Goal: Information Seeking & Learning: Learn about a topic

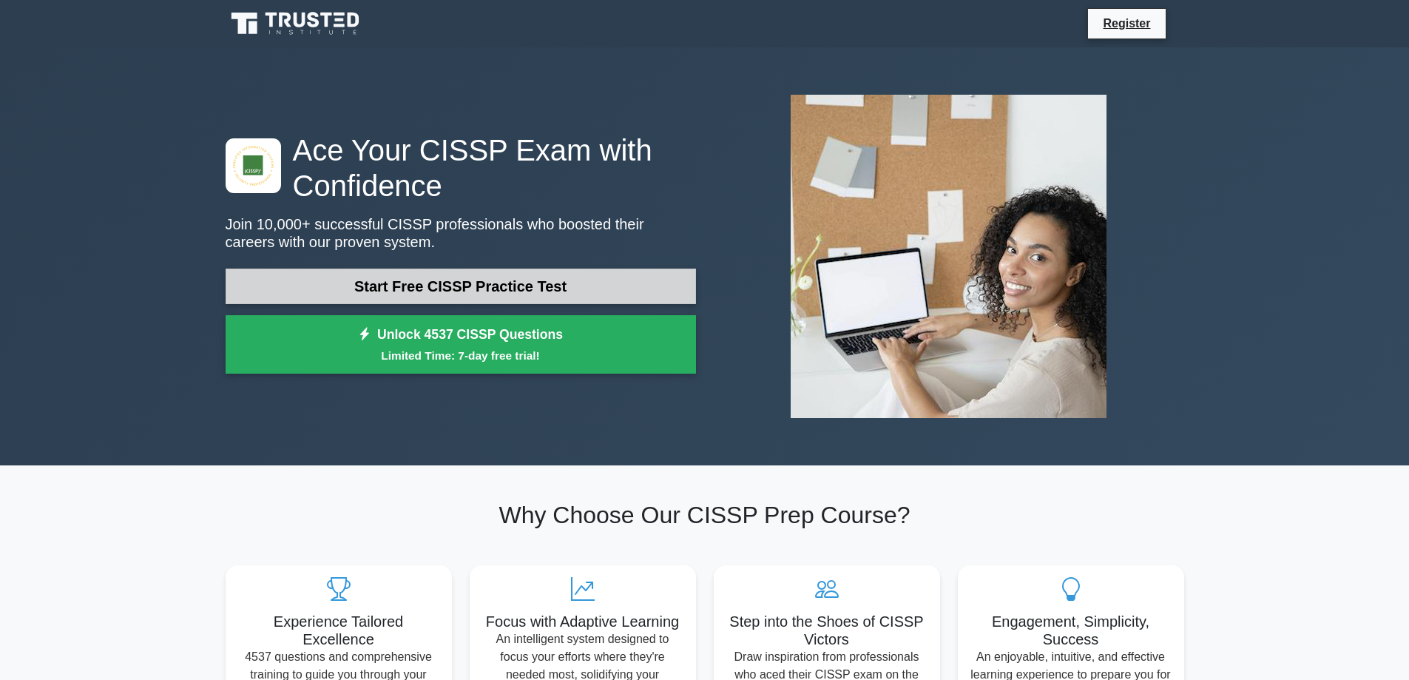
click at [352, 284] on link "Start Free CISSP Practice Test" at bounding box center [461, 287] width 471 height 36
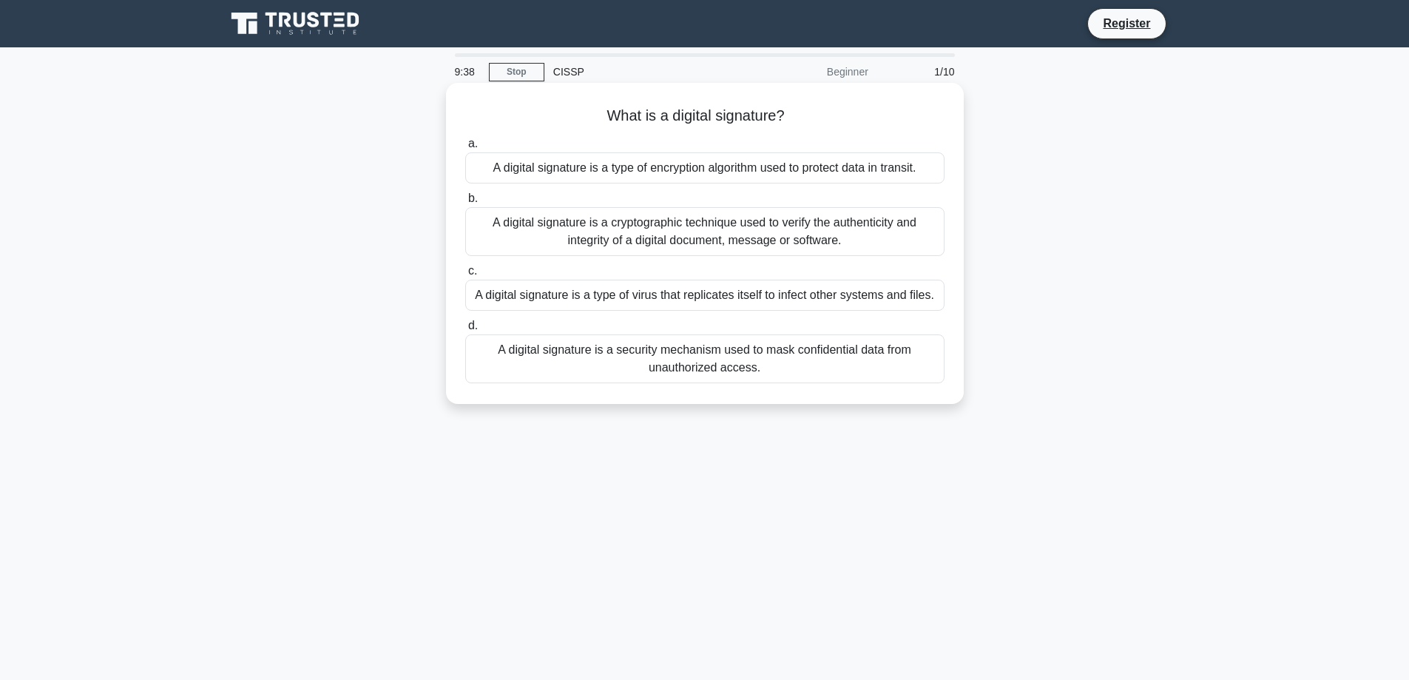
click at [525, 237] on div "A digital signature is a cryptographic technique used to verify the authenticit…" at bounding box center [704, 231] width 479 height 49
click at [465, 203] on input "b. A digital signature is a cryptographic technique used to verify the authenti…" at bounding box center [465, 199] width 0 height 10
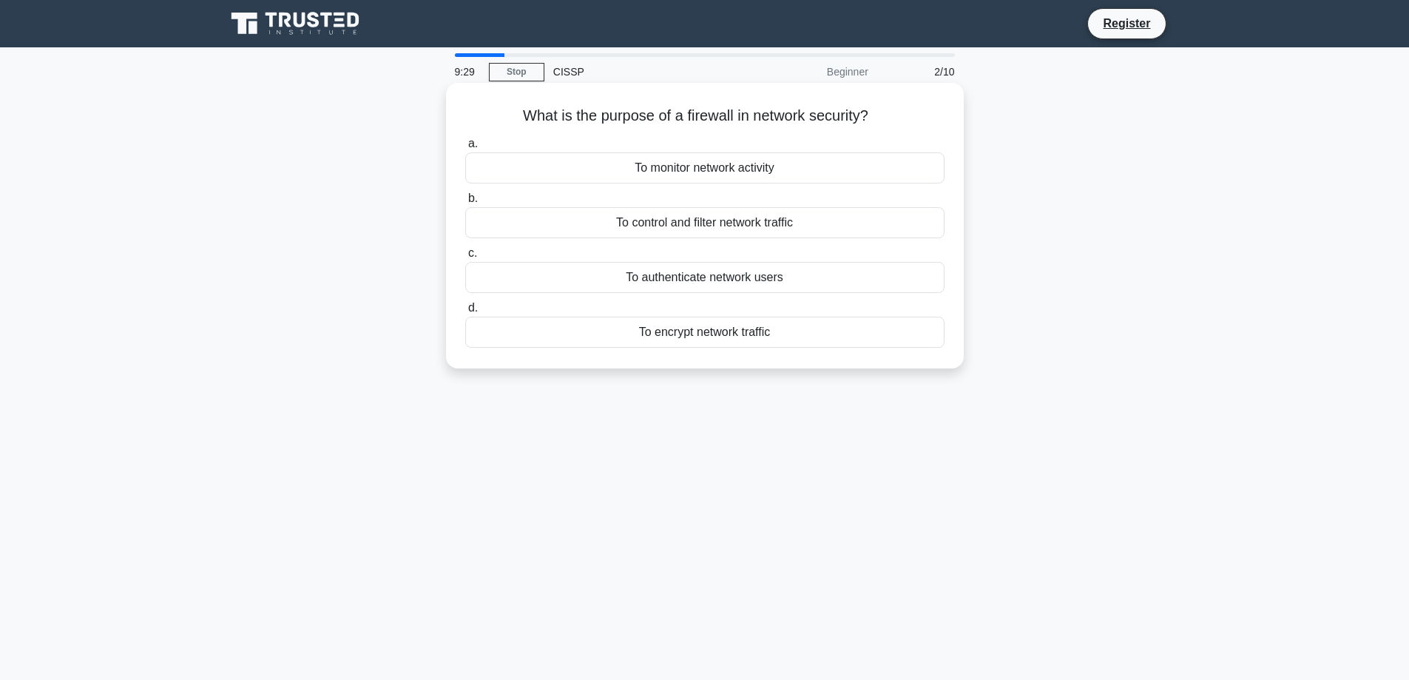
click at [607, 223] on div "To control and filter network traffic" at bounding box center [704, 222] width 479 height 31
click at [465, 203] on input "b. To control and filter network traffic" at bounding box center [465, 199] width 0 height 10
click at [603, 229] on div "To monitor access to data and systems" at bounding box center [704, 222] width 479 height 31
click at [465, 203] on input "b. To monitor access to data and systems" at bounding box center [465, 199] width 0 height 10
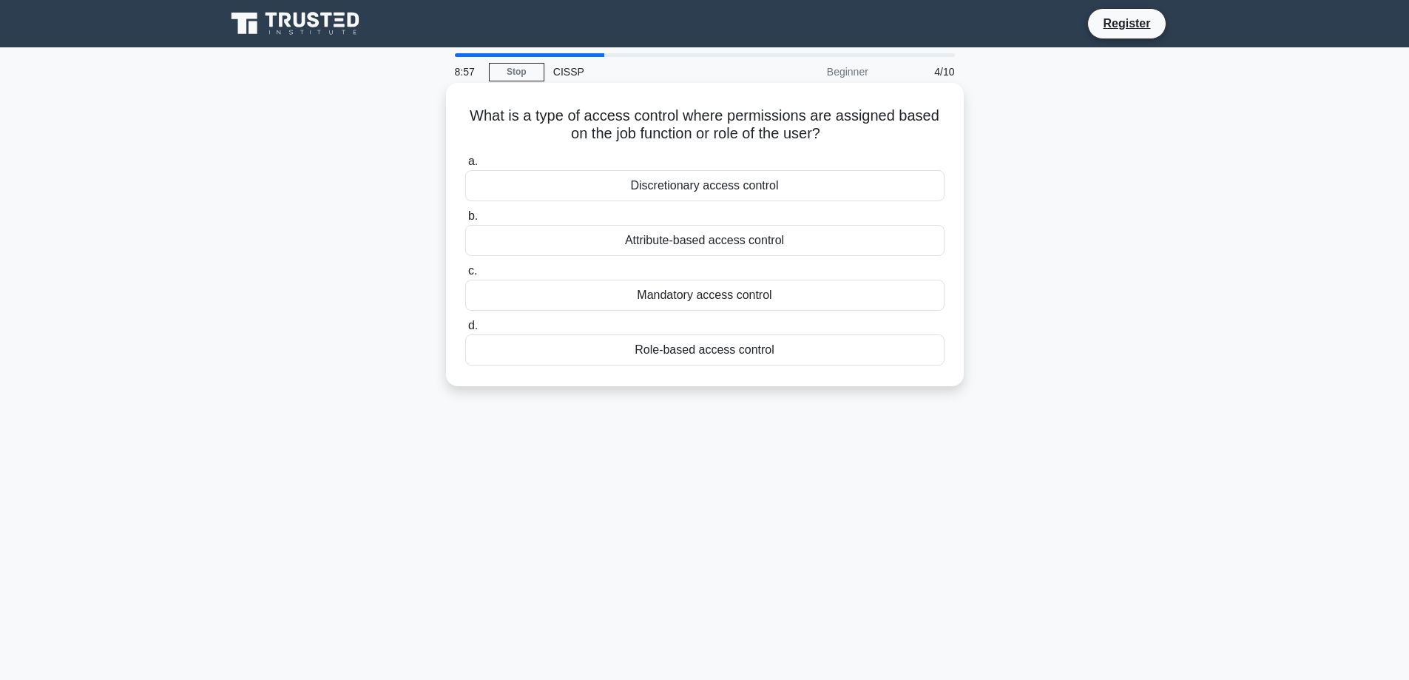
click at [662, 356] on div "Role-based access control" at bounding box center [704, 349] width 479 height 31
click at [465, 331] on input "d. Role-based access control" at bounding box center [465, 326] width 0 height 10
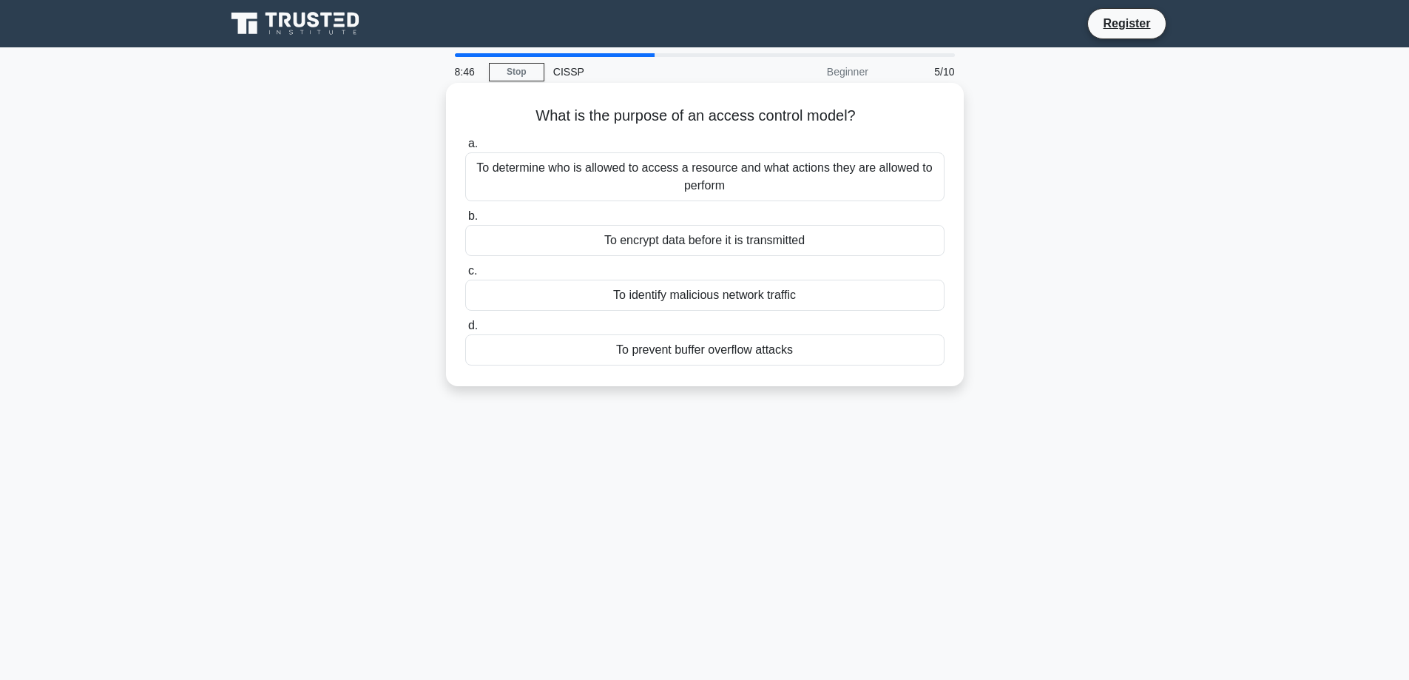
click at [633, 249] on div "To encrypt data before it is transmitted" at bounding box center [704, 240] width 479 height 31
click at [465, 221] on input "b. To encrypt data before it is transmitted" at bounding box center [465, 217] width 0 height 10
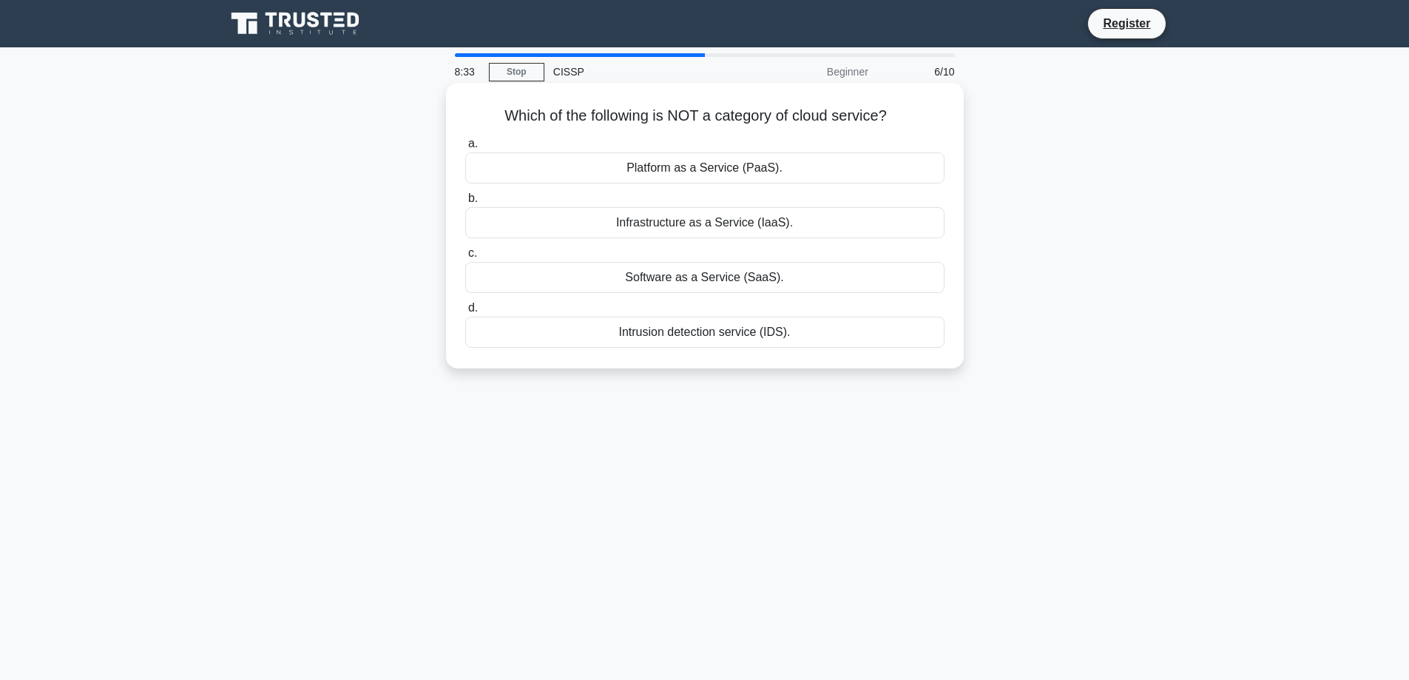
click at [636, 229] on div "Infrastructure as a Service (IaaS)." at bounding box center [704, 222] width 479 height 31
click at [465, 203] on input "b. Infrastructure as a Service (IaaS)." at bounding box center [465, 199] width 0 height 10
click at [663, 168] on div "DDoS" at bounding box center [704, 167] width 479 height 31
click at [465, 149] on input "a. DDoS" at bounding box center [465, 144] width 0 height 10
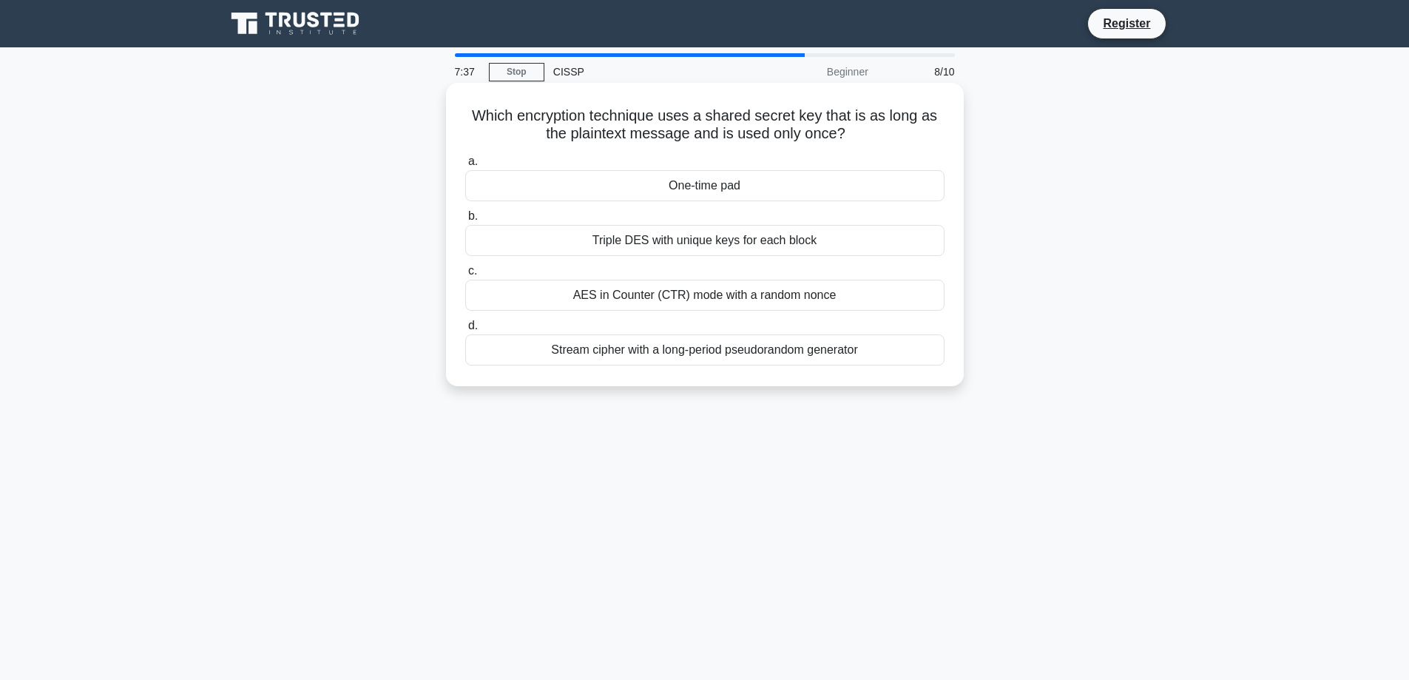
click at [625, 294] on div "AES in Counter (CTR) mode with a random nonce" at bounding box center [704, 295] width 479 height 31
click at [465, 276] on input "c. AES in Counter (CTR) mode with a random nonce" at bounding box center [465, 271] width 0 height 10
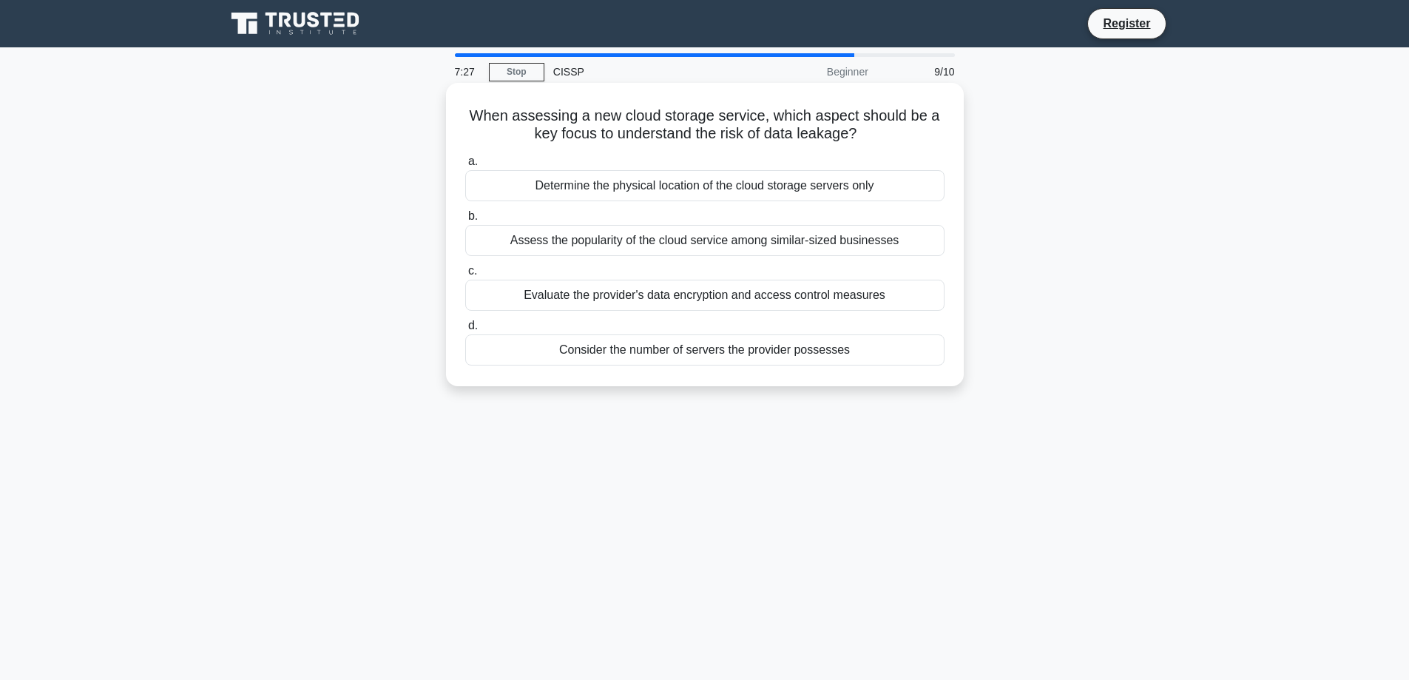
click at [595, 293] on div "Evaluate the provider's data encryption and access control measures" at bounding box center [704, 295] width 479 height 31
click at [465, 276] on input "c. Evaluate the provider's data encryption and access control measures" at bounding box center [465, 271] width 0 height 10
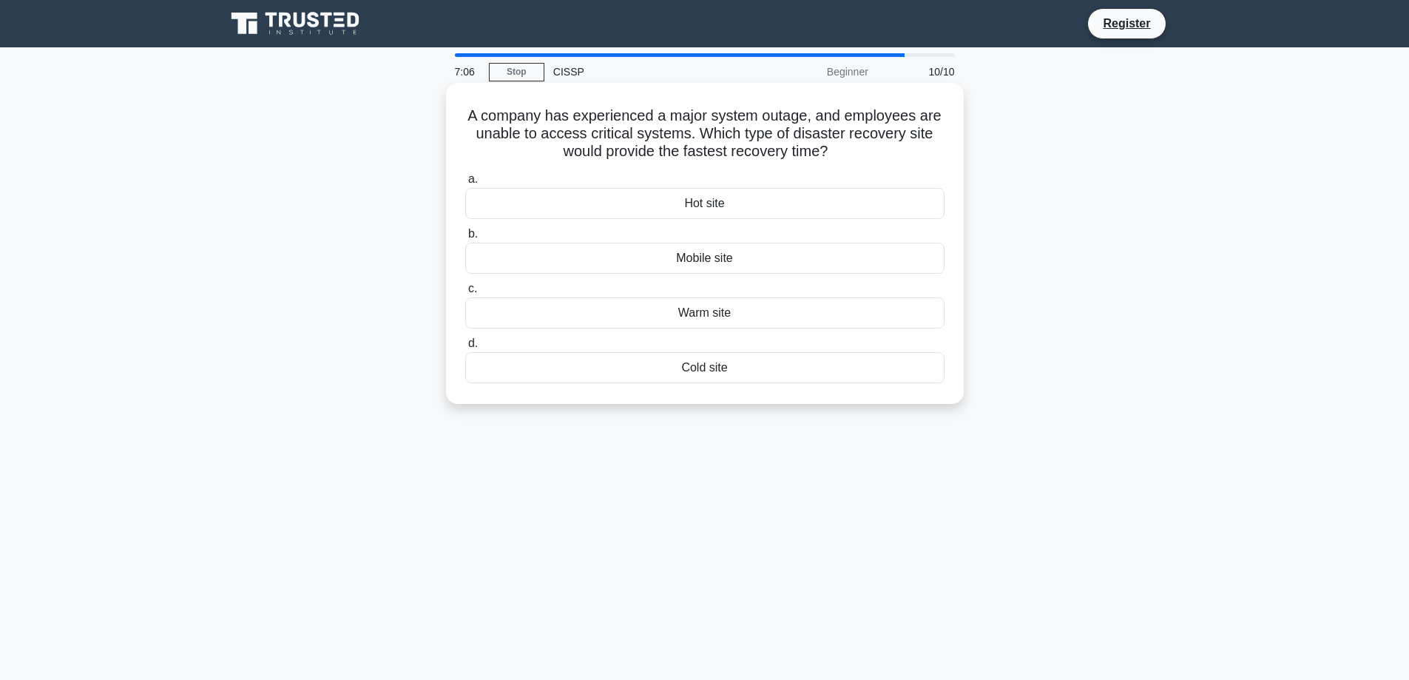
click at [681, 368] on div "Cold site" at bounding box center [704, 367] width 479 height 31
click at [465, 348] on input "d. Cold site" at bounding box center [465, 344] width 0 height 10
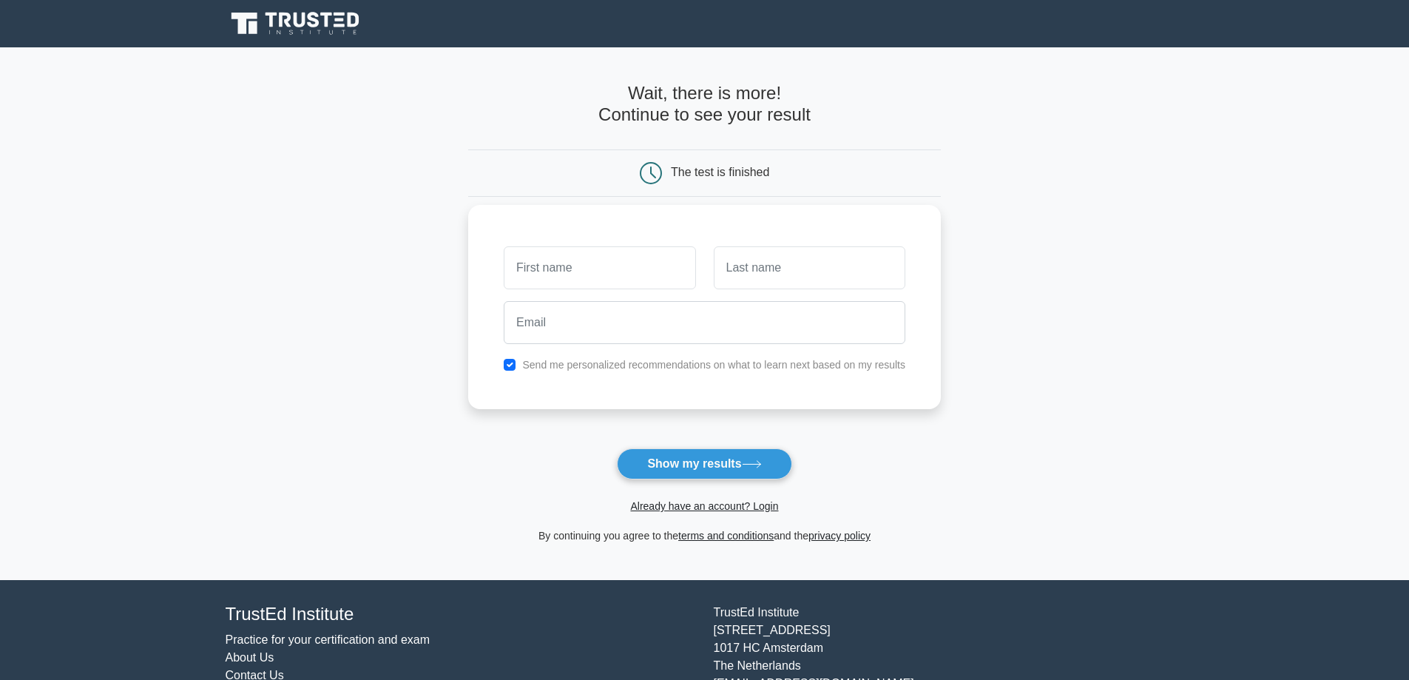
click at [569, 269] on input "text" at bounding box center [600, 267] width 192 height 43
type input "[PERSON_NAME]"
click at [732, 280] on input "text" at bounding box center [810, 267] width 192 height 43
type input "Bin Abdul Rahman"
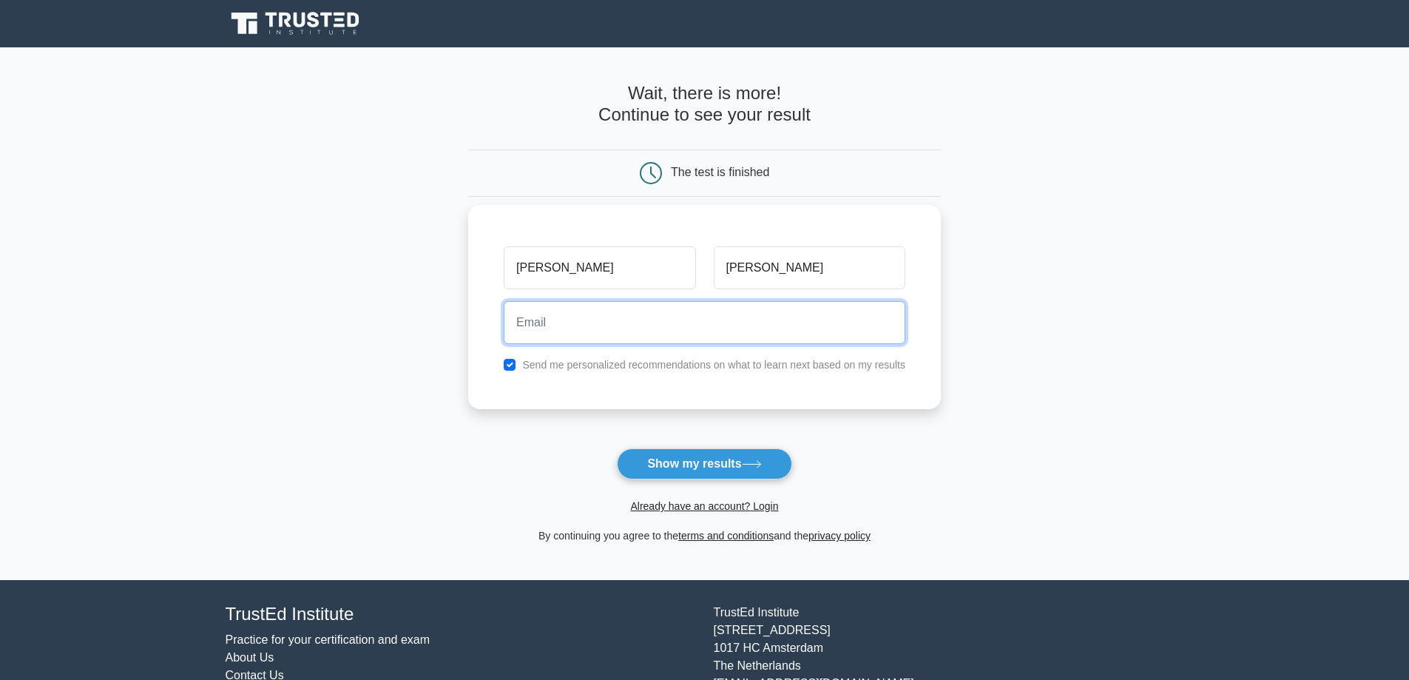
click at [573, 331] on input "email" at bounding box center [705, 322] width 402 height 43
type input "azimshah18@gmail.com"
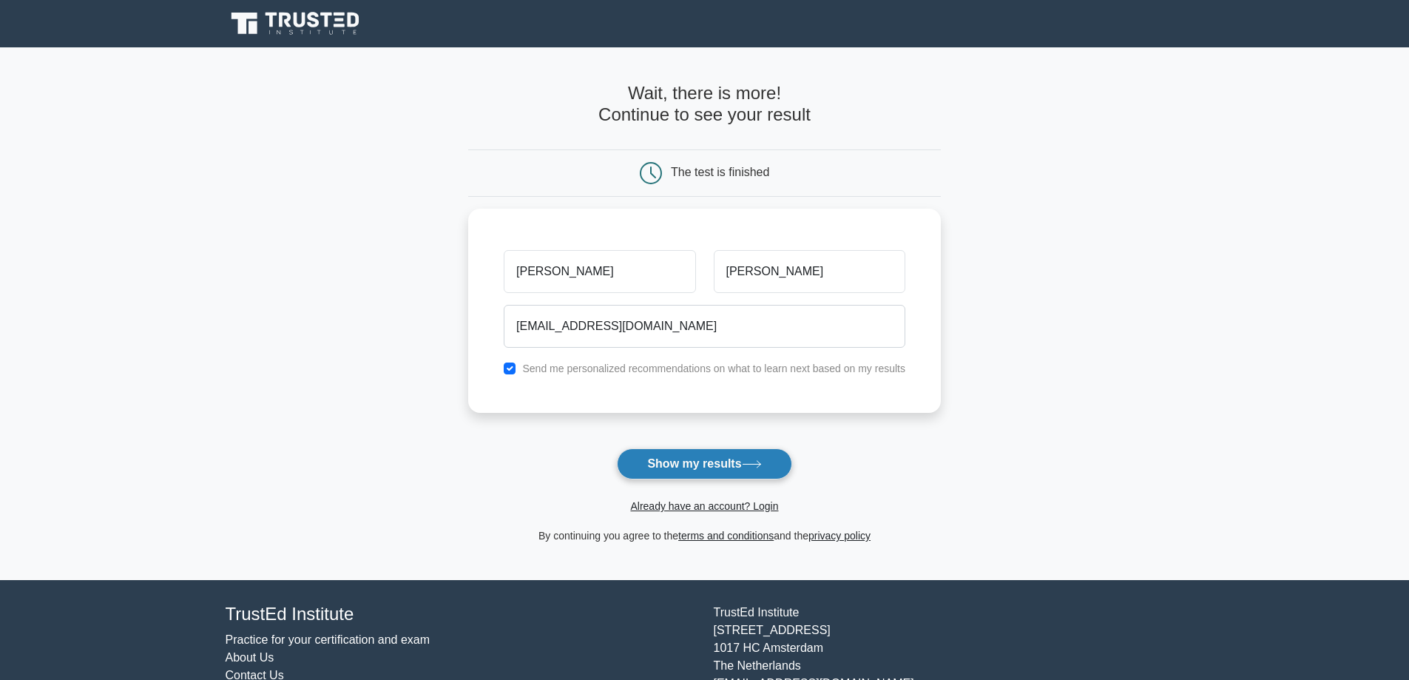
click at [675, 459] on button "Show my results" at bounding box center [704, 463] width 175 height 31
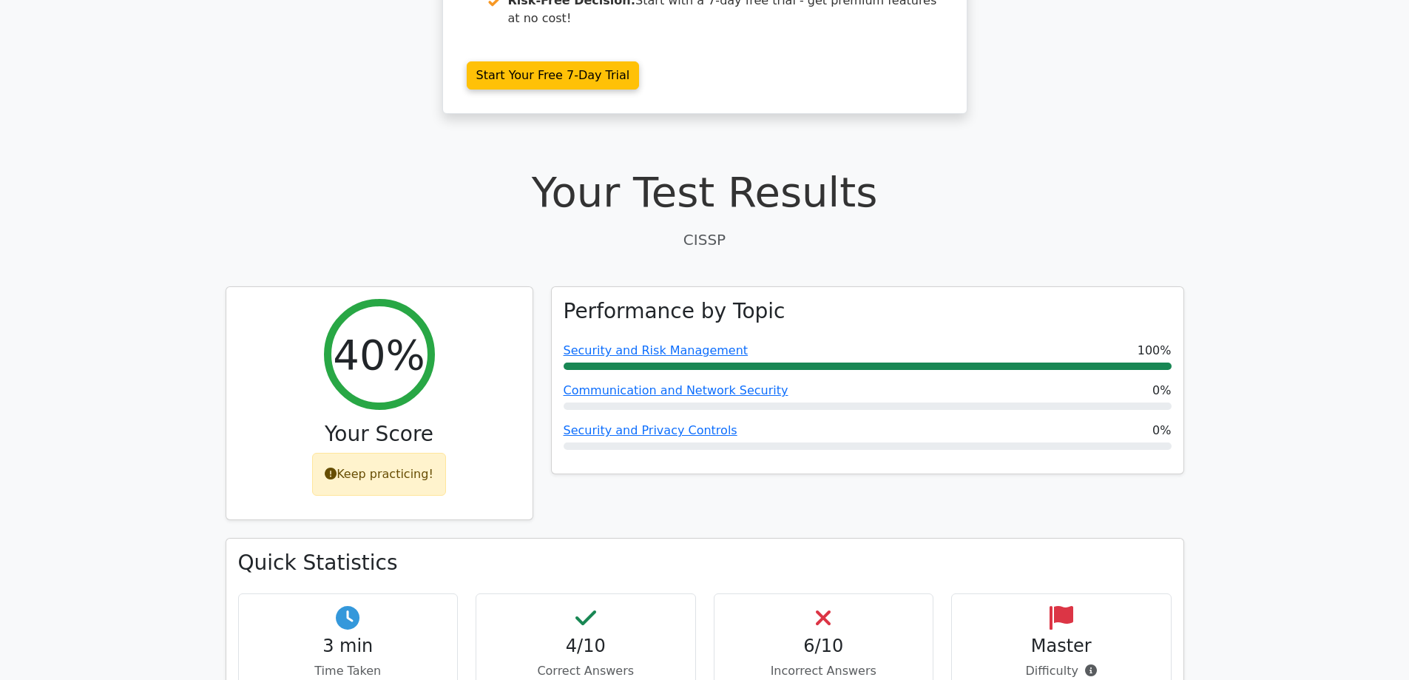
scroll to position [370, 0]
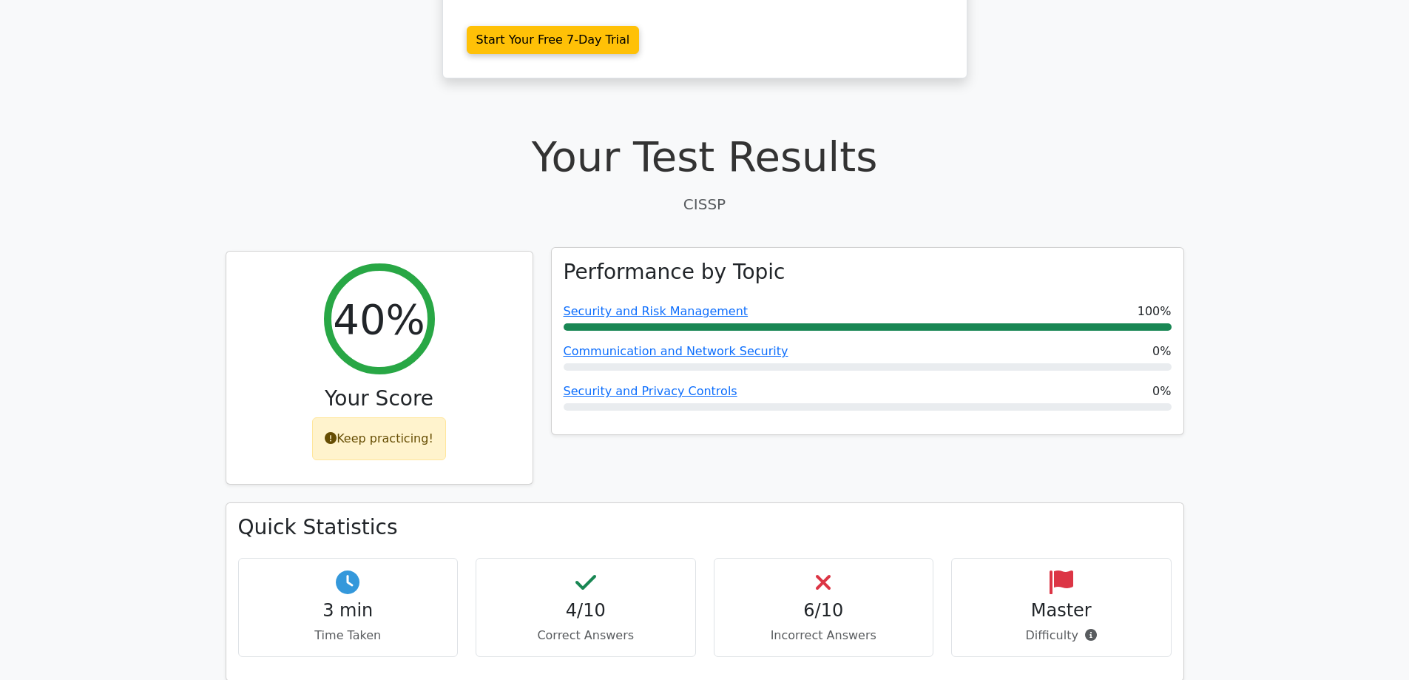
click at [681, 360] on div "Performance by Topic Security and Risk Management 100% Communication and Networ…" at bounding box center [868, 341] width 632 height 186
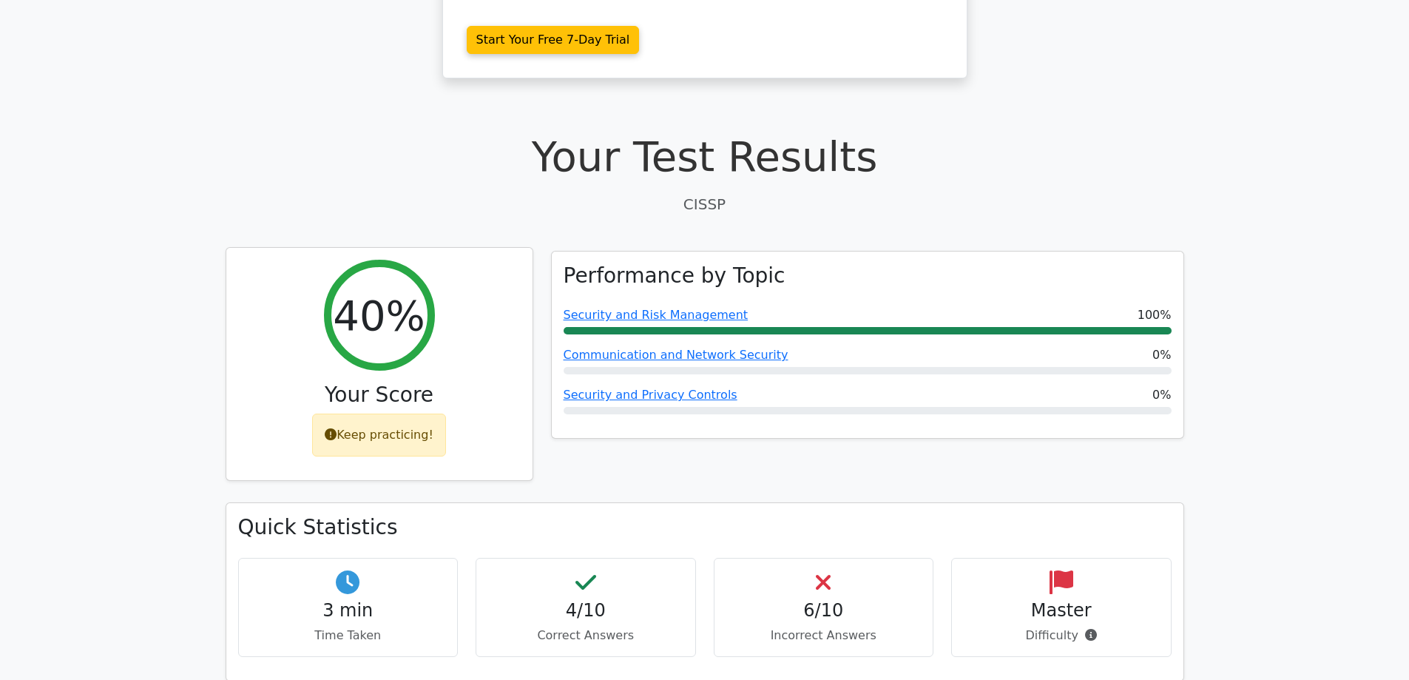
click at [394, 294] on div "40%" at bounding box center [379, 315] width 111 height 111
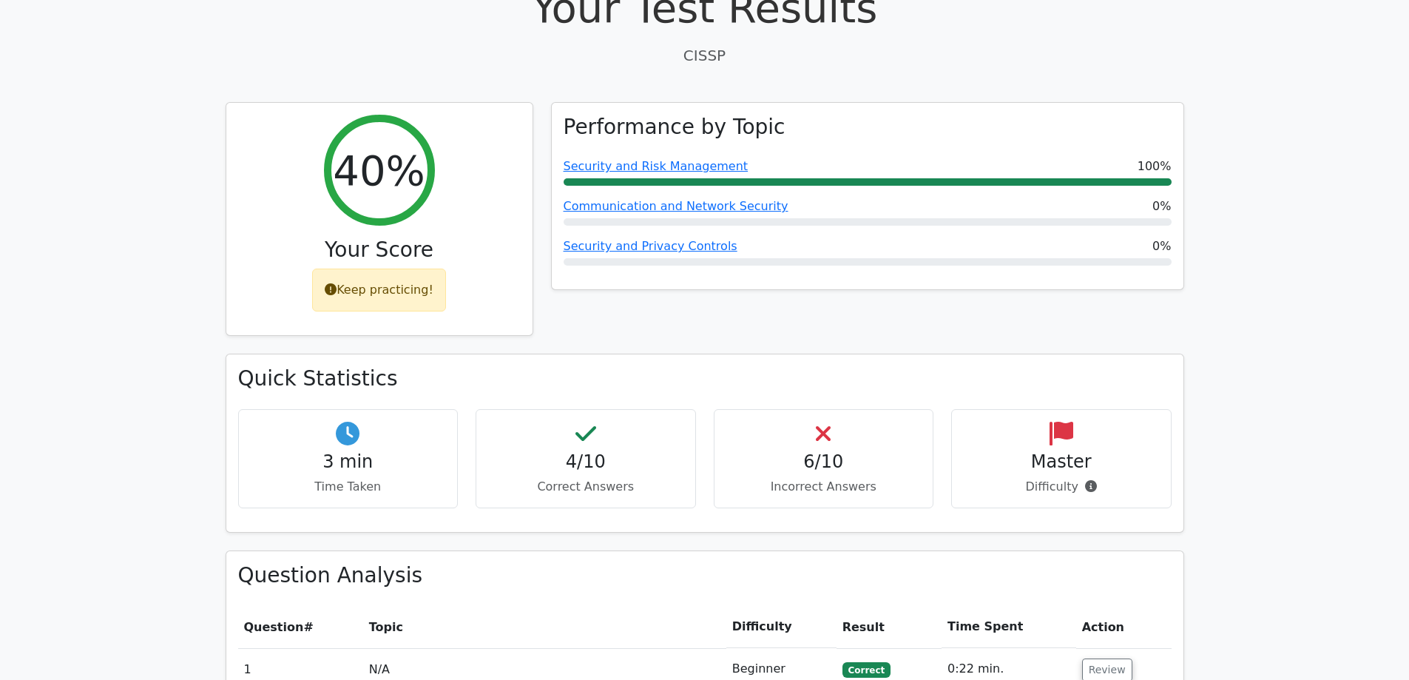
scroll to position [740, 0]
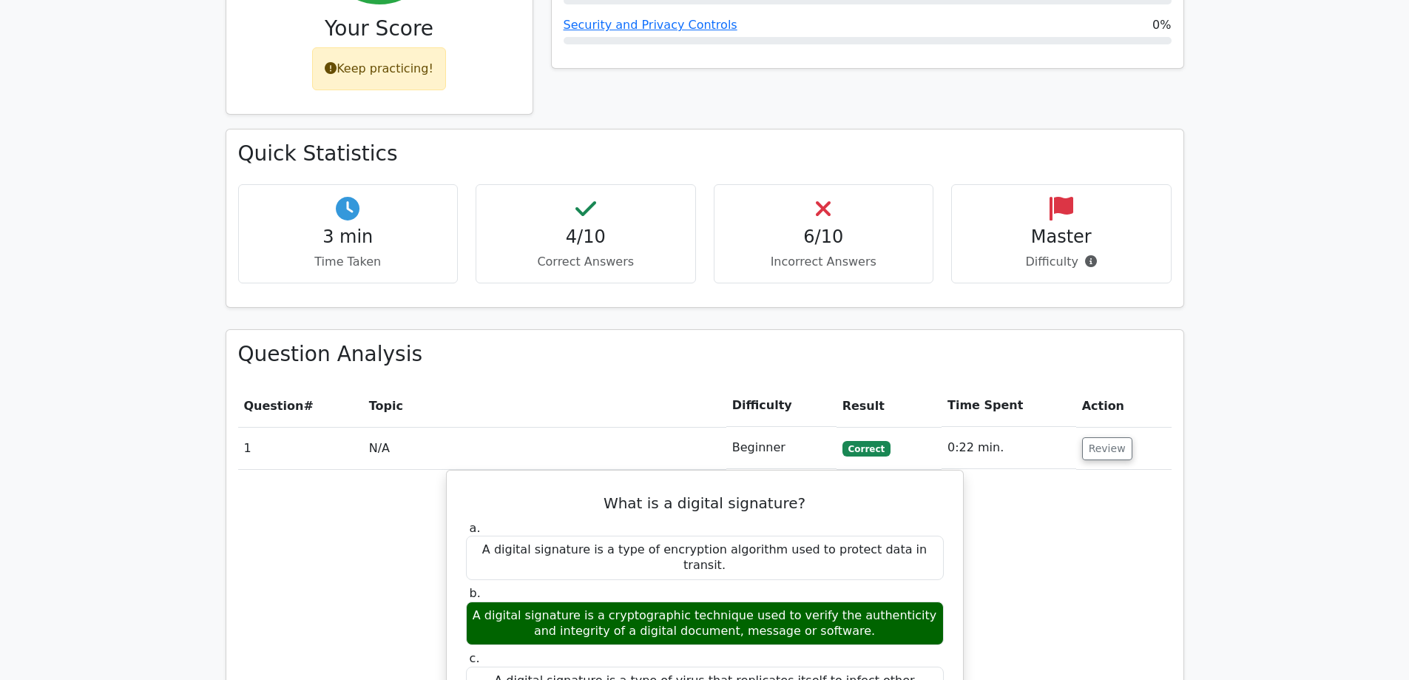
click at [1063, 253] on p "Difficulty" at bounding box center [1061, 262] width 195 height 18
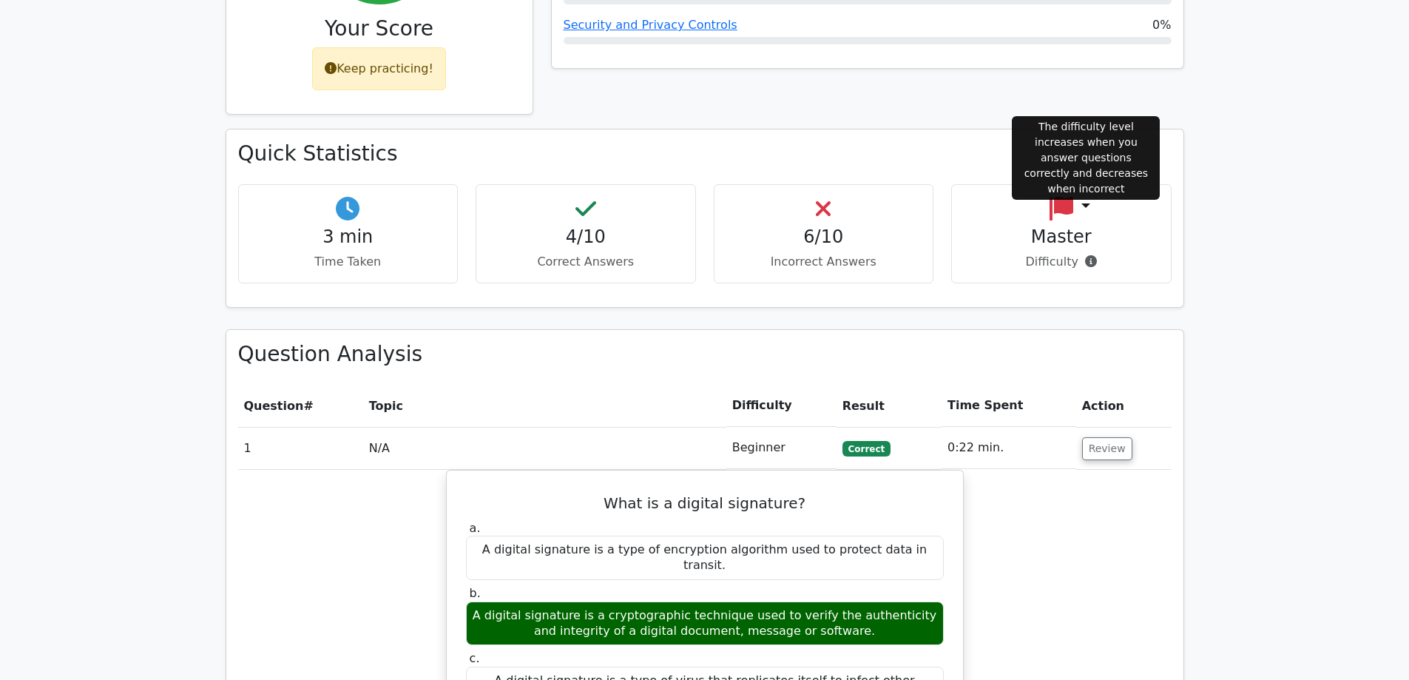
click at [1085, 255] on icon at bounding box center [1091, 261] width 12 height 12
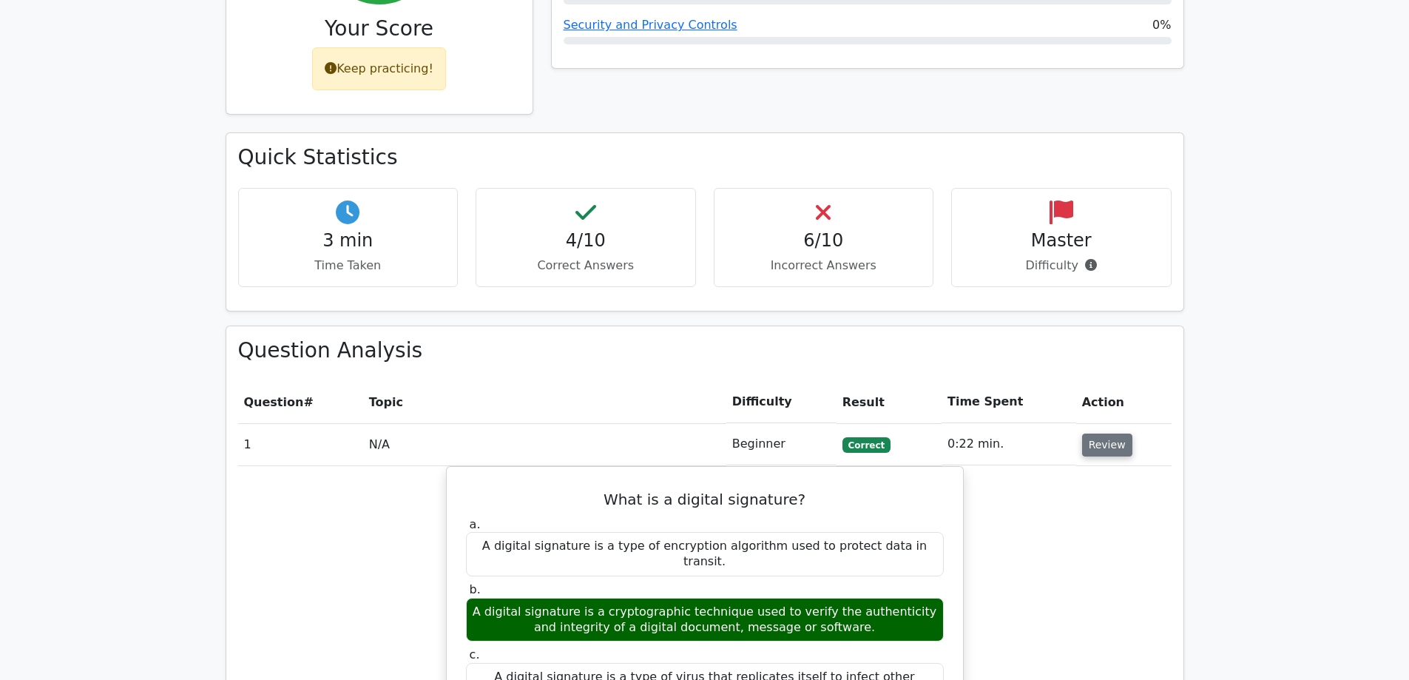
click at [1091, 434] on button "Review" at bounding box center [1107, 445] width 50 height 23
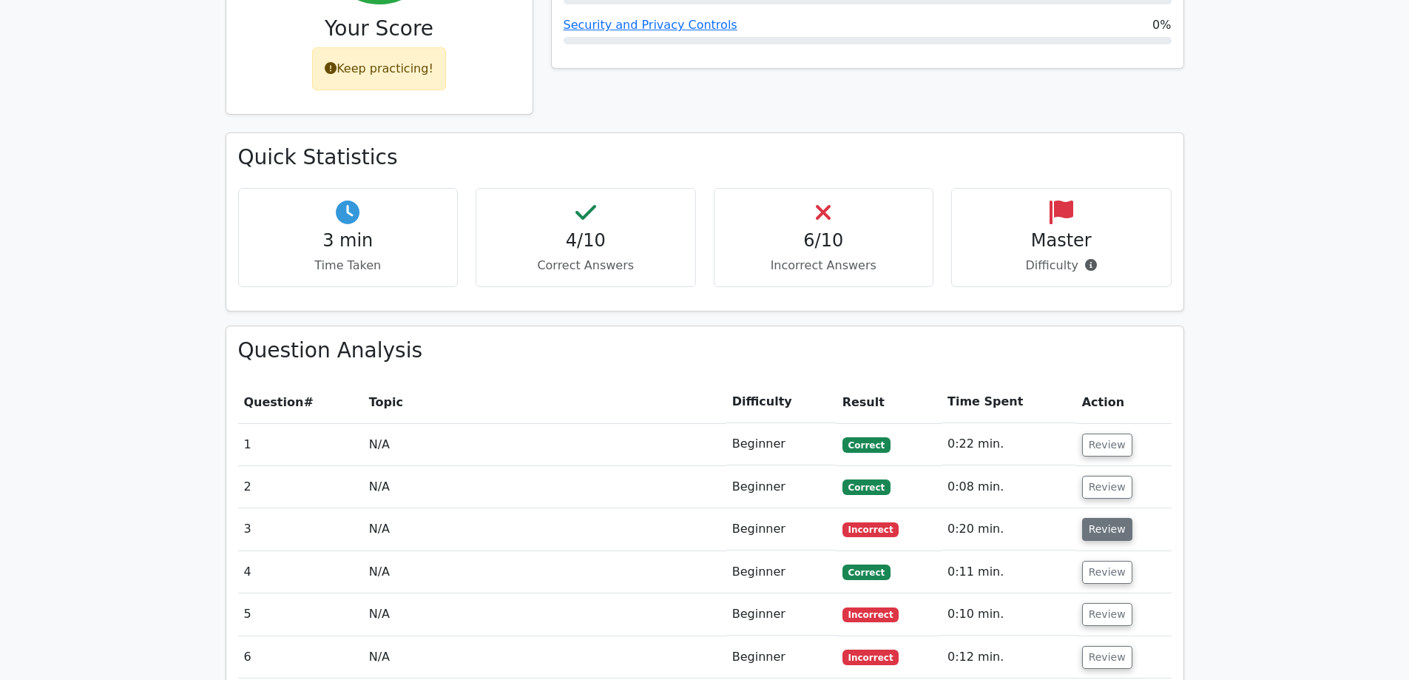
click at [1087, 518] on button "Review" at bounding box center [1107, 529] width 50 height 23
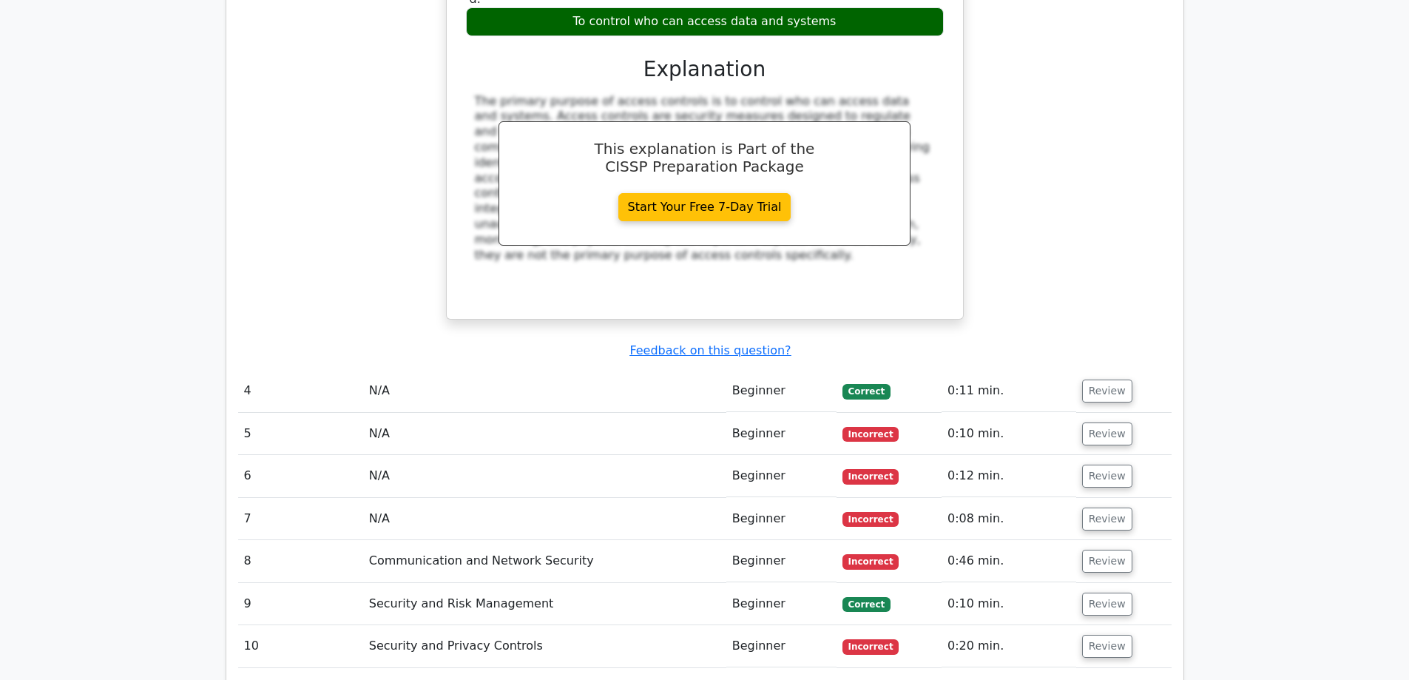
scroll to position [1628, 0]
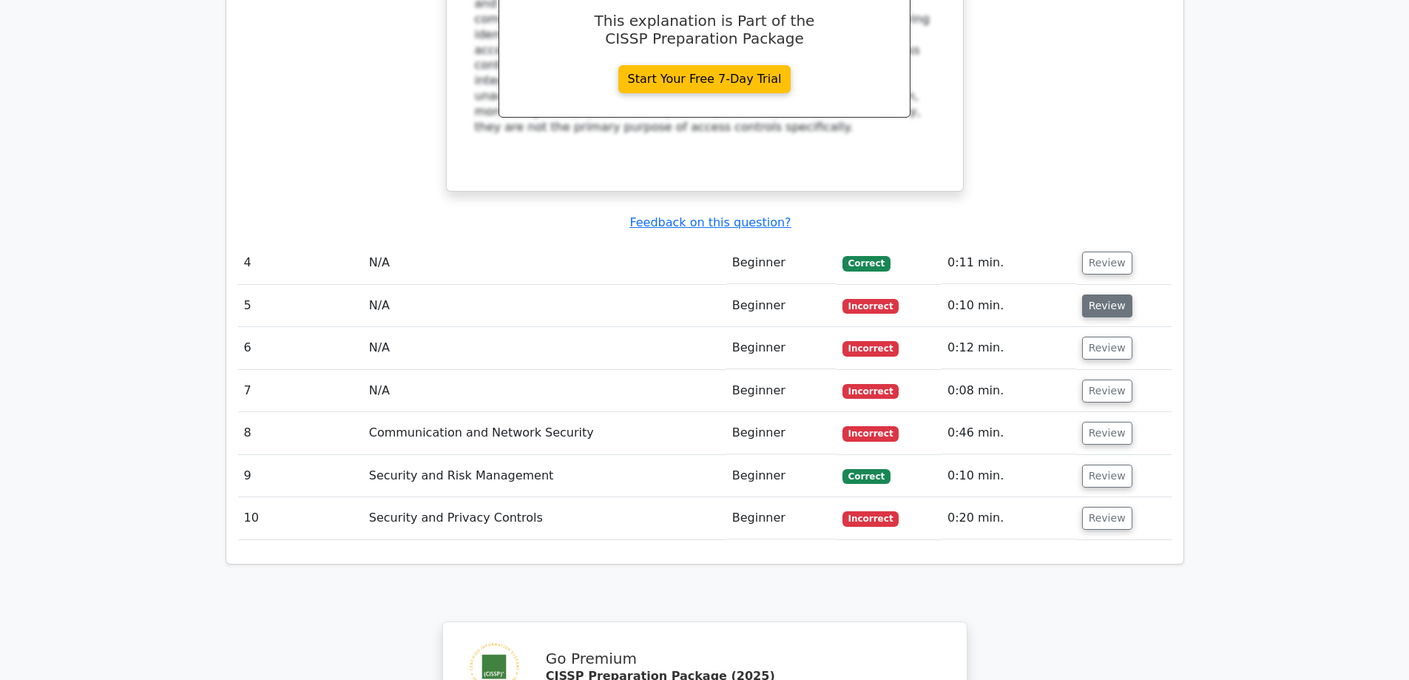
click at [1110, 294] on button "Review" at bounding box center [1107, 305] width 50 height 23
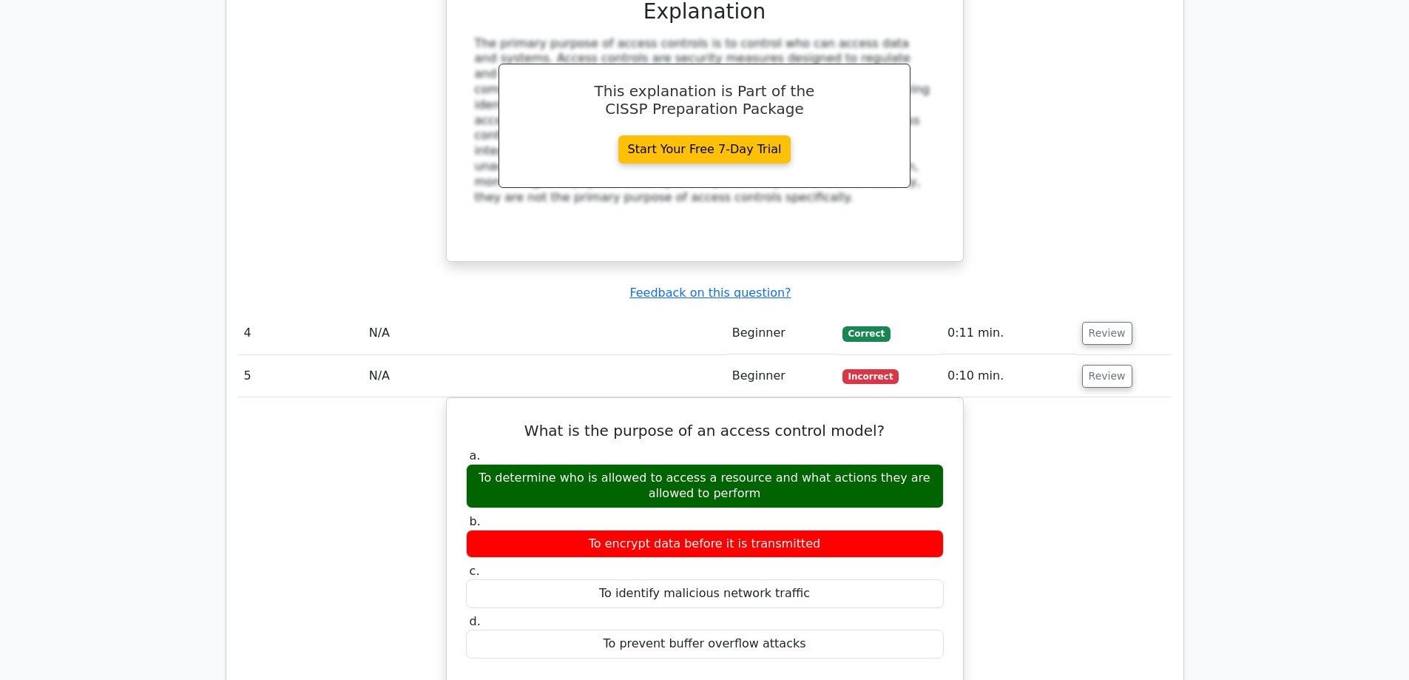
scroll to position [1554, 0]
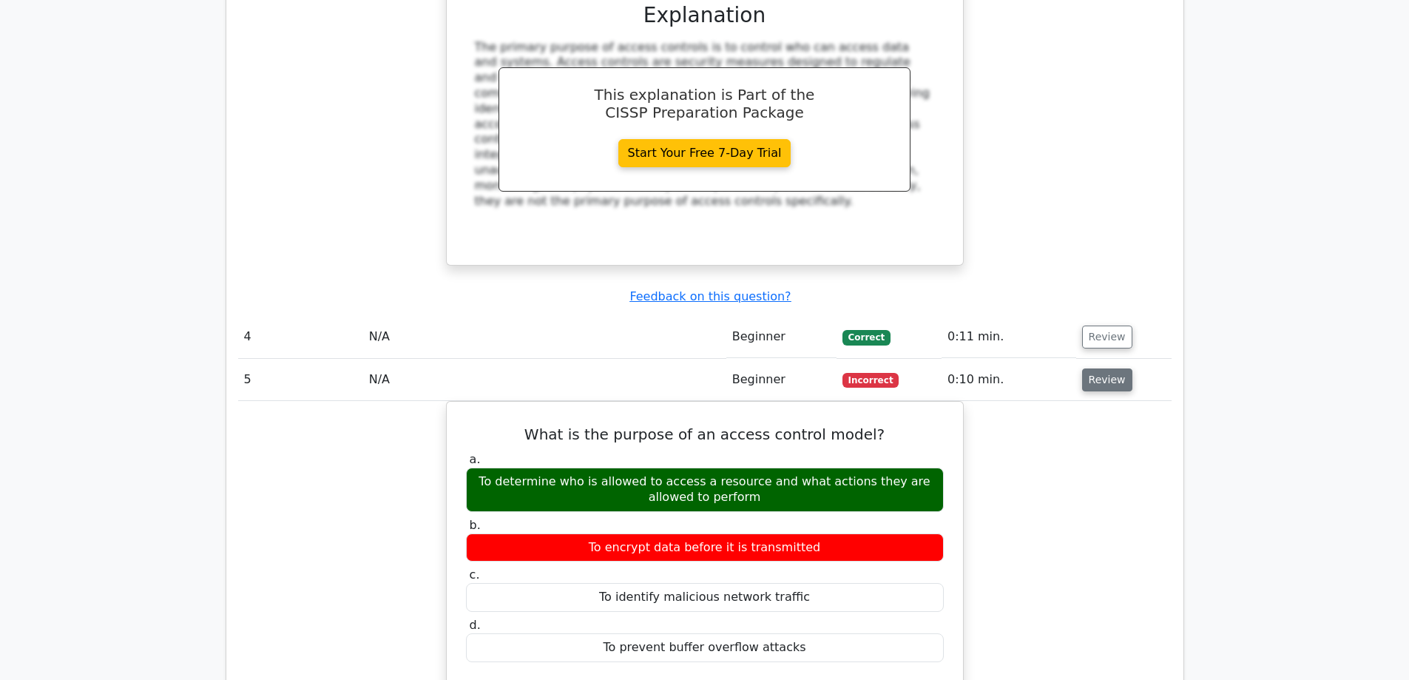
click at [1115, 368] on button "Review" at bounding box center [1107, 379] width 50 height 23
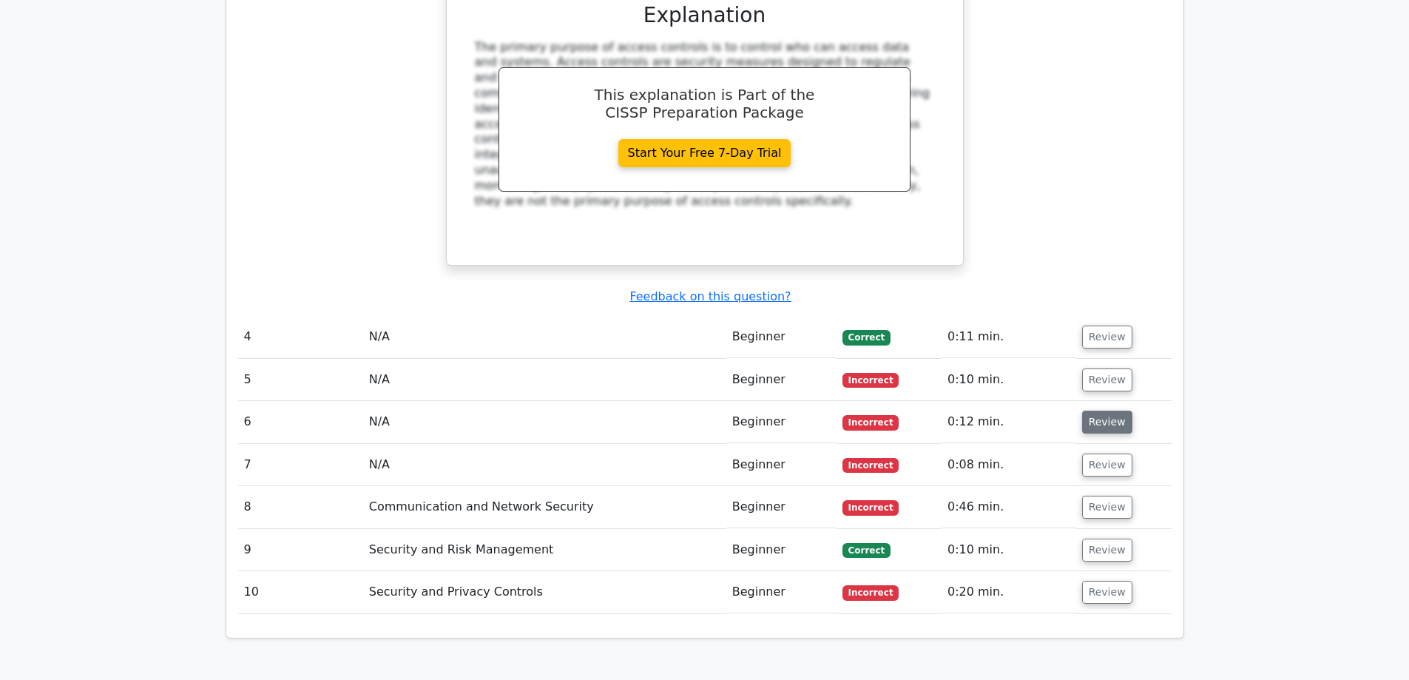
click at [1112, 411] on button "Review" at bounding box center [1107, 422] width 50 height 23
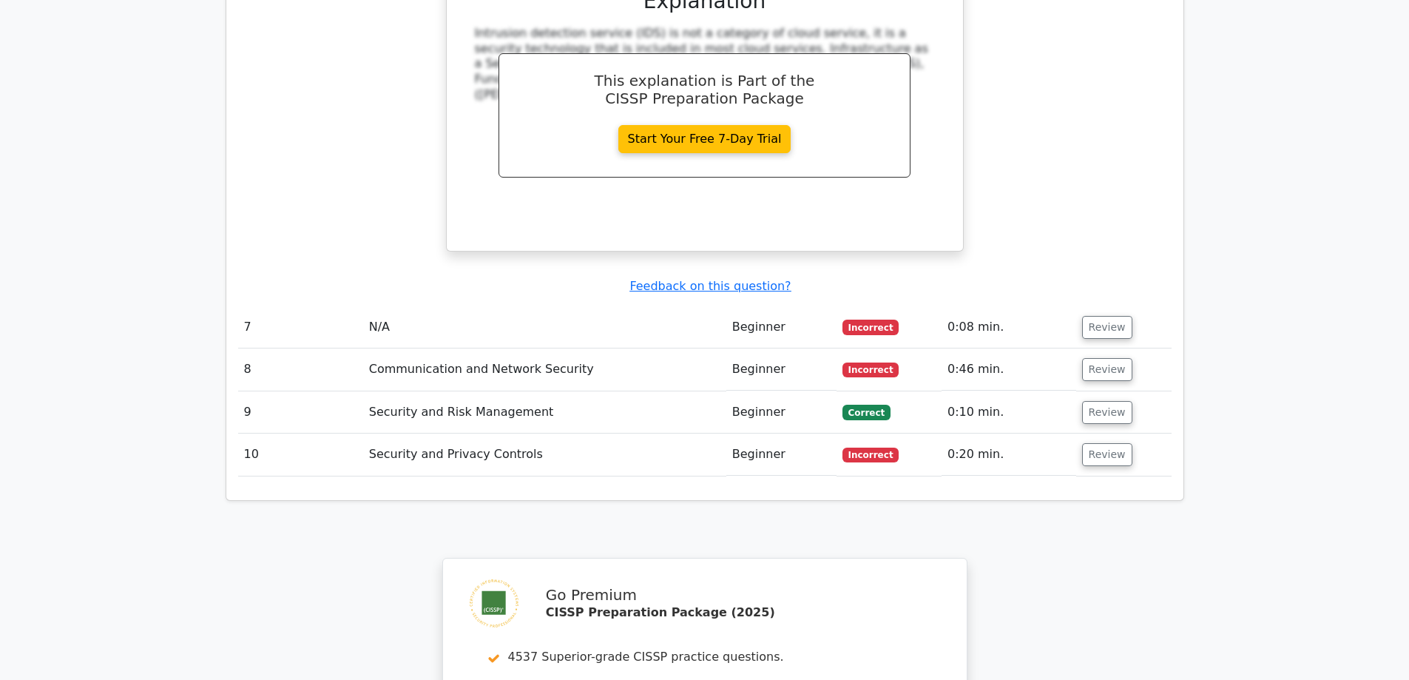
scroll to position [2589, 0]
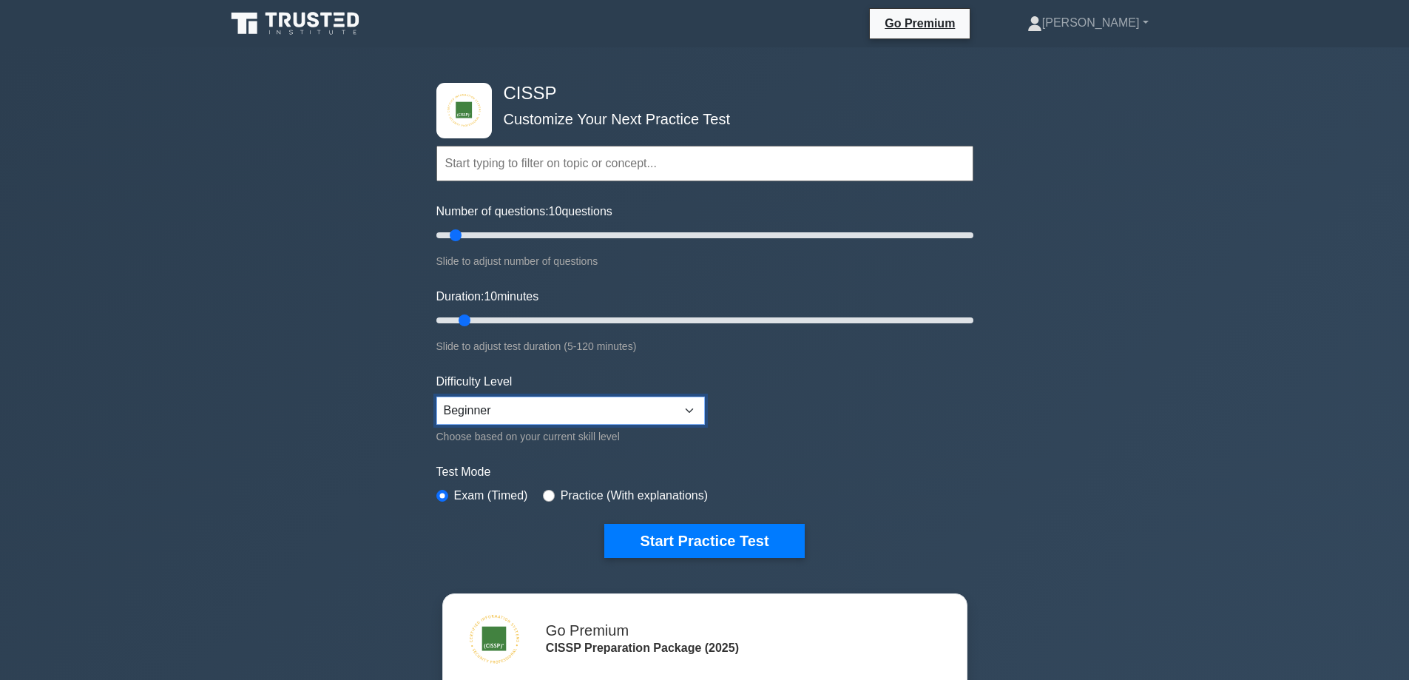
click at [586, 406] on select "Beginner Intermediate Expert" at bounding box center [571, 411] width 269 height 28
select select "expert"
click at [437, 397] on select "Beginner Intermediate Expert" at bounding box center [571, 411] width 269 height 28
click at [636, 528] on button "Start Practice Test" at bounding box center [704, 541] width 200 height 34
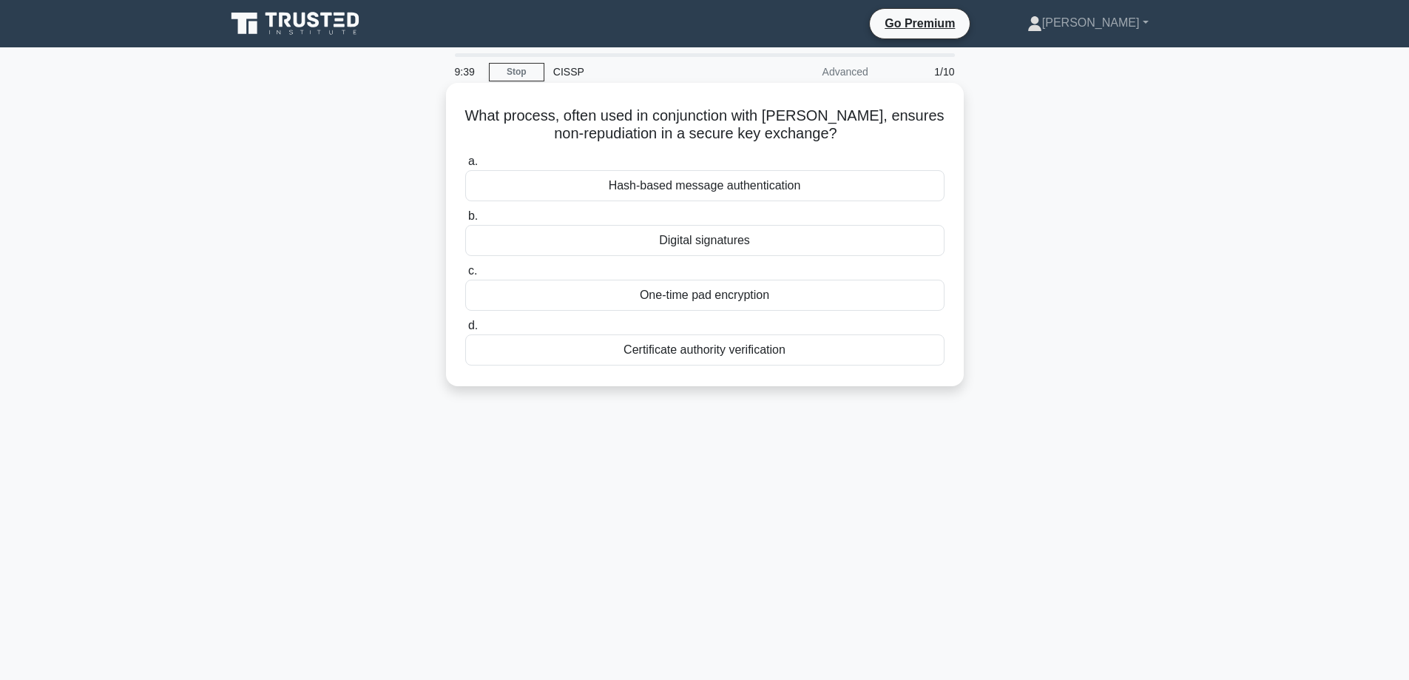
click at [621, 238] on div "Digital signatures" at bounding box center [704, 240] width 479 height 31
click at [465, 221] on input "b. Digital signatures" at bounding box center [465, 217] width 0 height 10
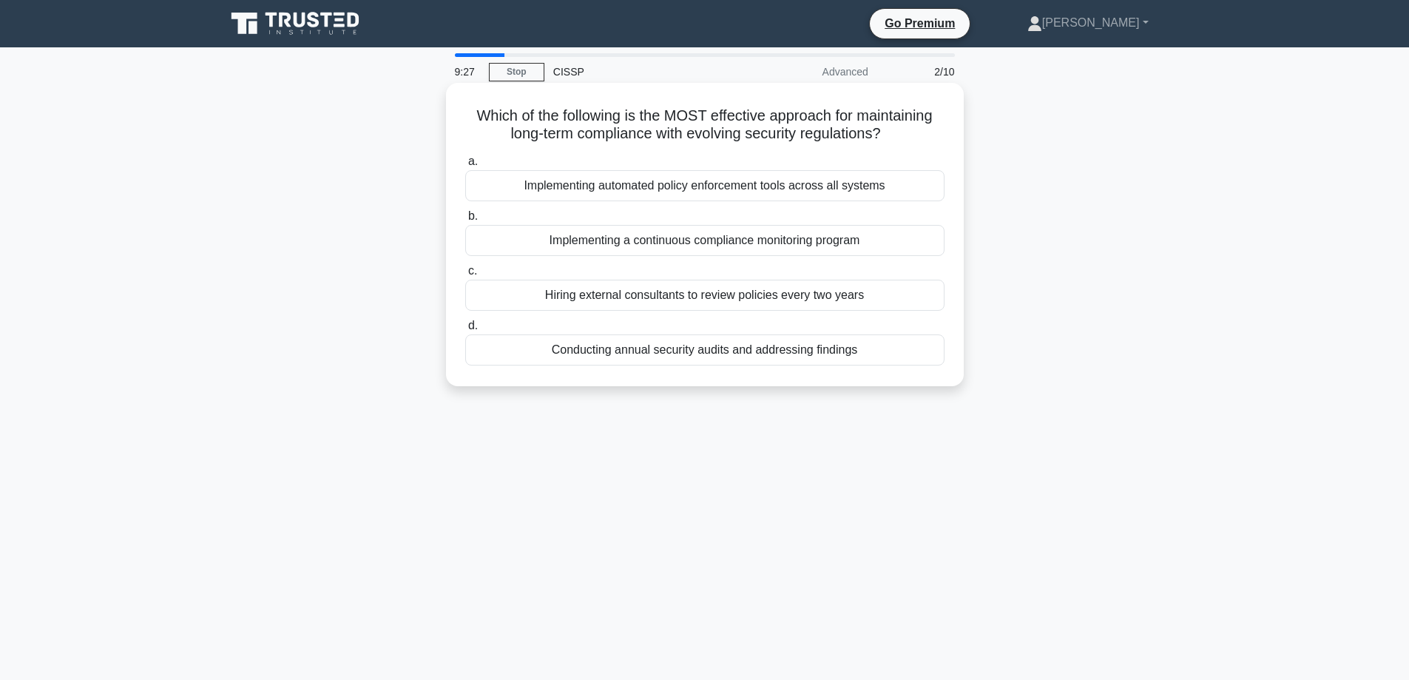
click at [687, 246] on div "Implementing a continuous compliance monitoring program" at bounding box center [704, 240] width 479 height 31
click at [465, 221] on input "b. Implementing a continuous compliance monitoring program" at bounding box center [465, 217] width 0 height 10
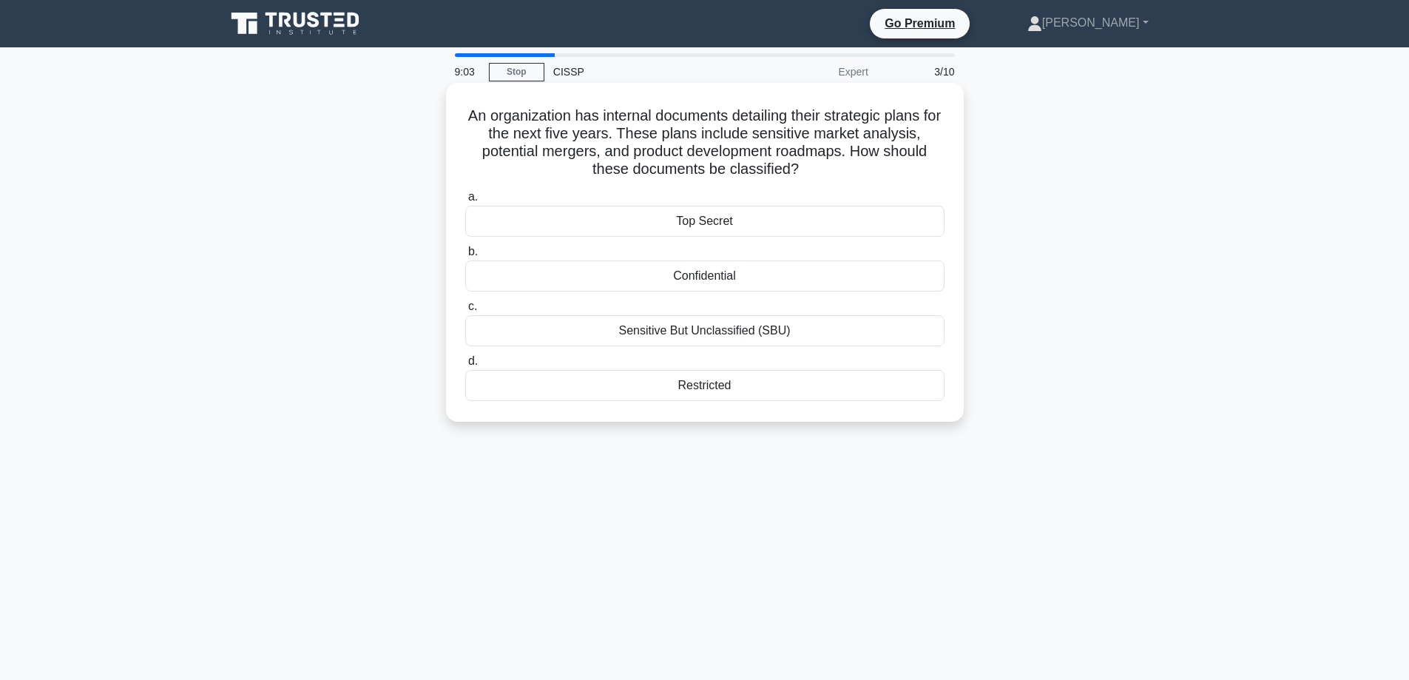
click at [683, 223] on div "Top Secret" at bounding box center [704, 221] width 479 height 31
click at [465, 202] on input "a. Top Secret" at bounding box center [465, 197] width 0 height 10
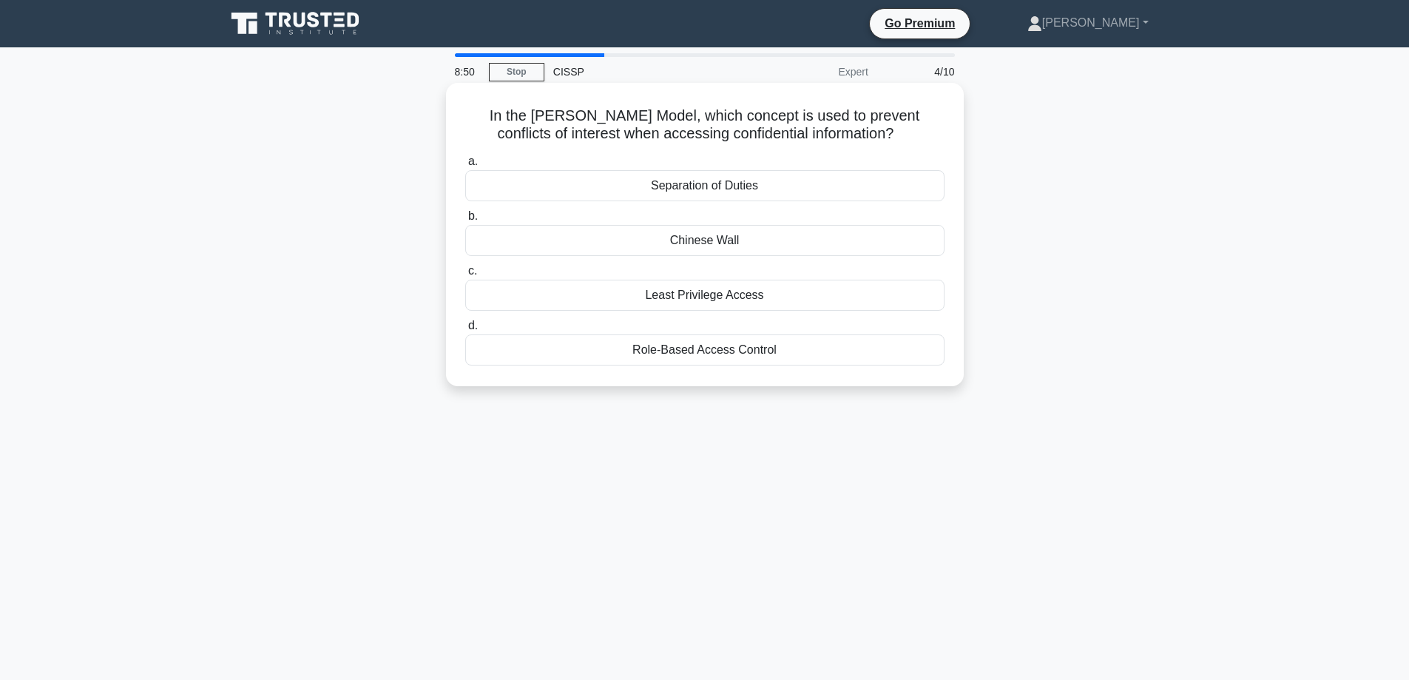
click at [647, 348] on div "Role-Based Access Control" at bounding box center [704, 349] width 479 height 31
click at [465, 331] on input "d. Role-Based Access Control" at bounding box center [465, 326] width 0 height 10
click at [652, 309] on div "Collision resistance" at bounding box center [704, 295] width 479 height 31
click at [465, 276] on input "c. Collision resistance" at bounding box center [465, 271] width 0 height 10
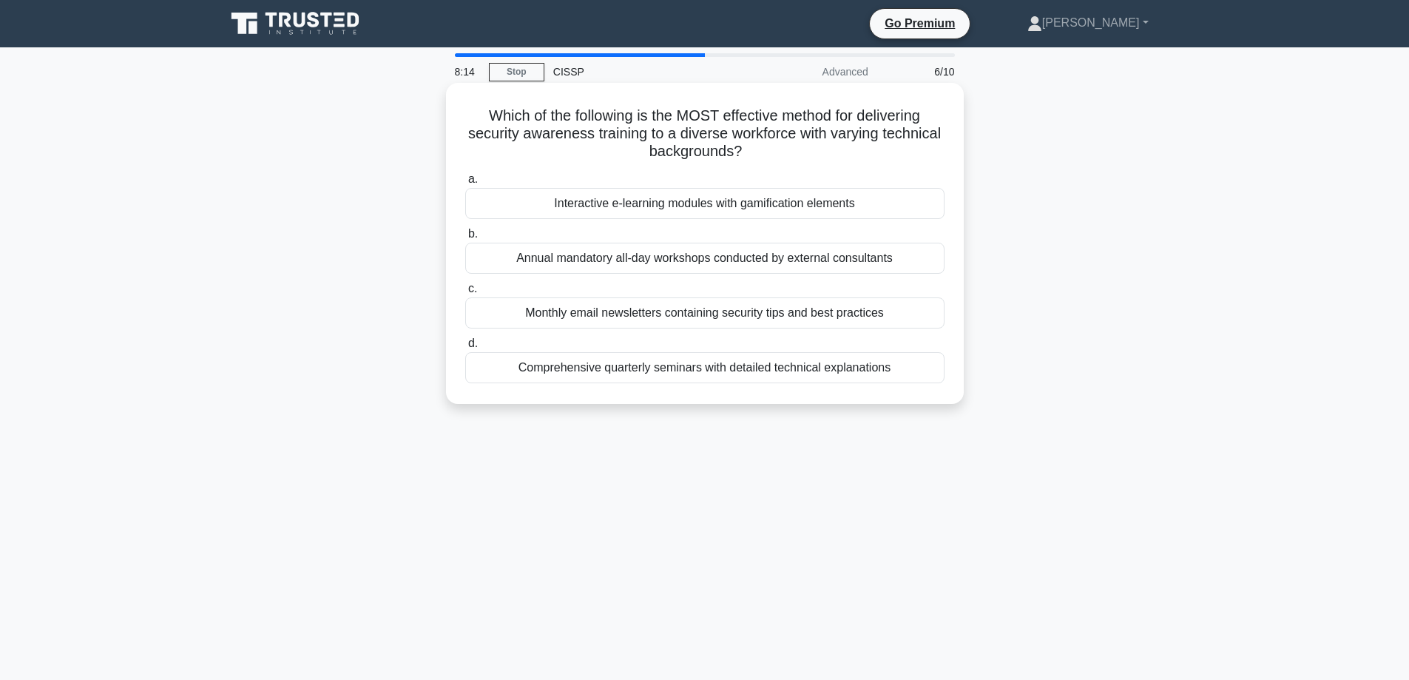
click at [659, 374] on div "Comprehensive quarterly seminars with detailed technical explanations" at bounding box center [704, 367] width 479 height 31
click at [465, 348] on input "d. Comprehensive quarterly seminars with detailed technical explanations" at bounding box center [465, 344] width 0 height 10
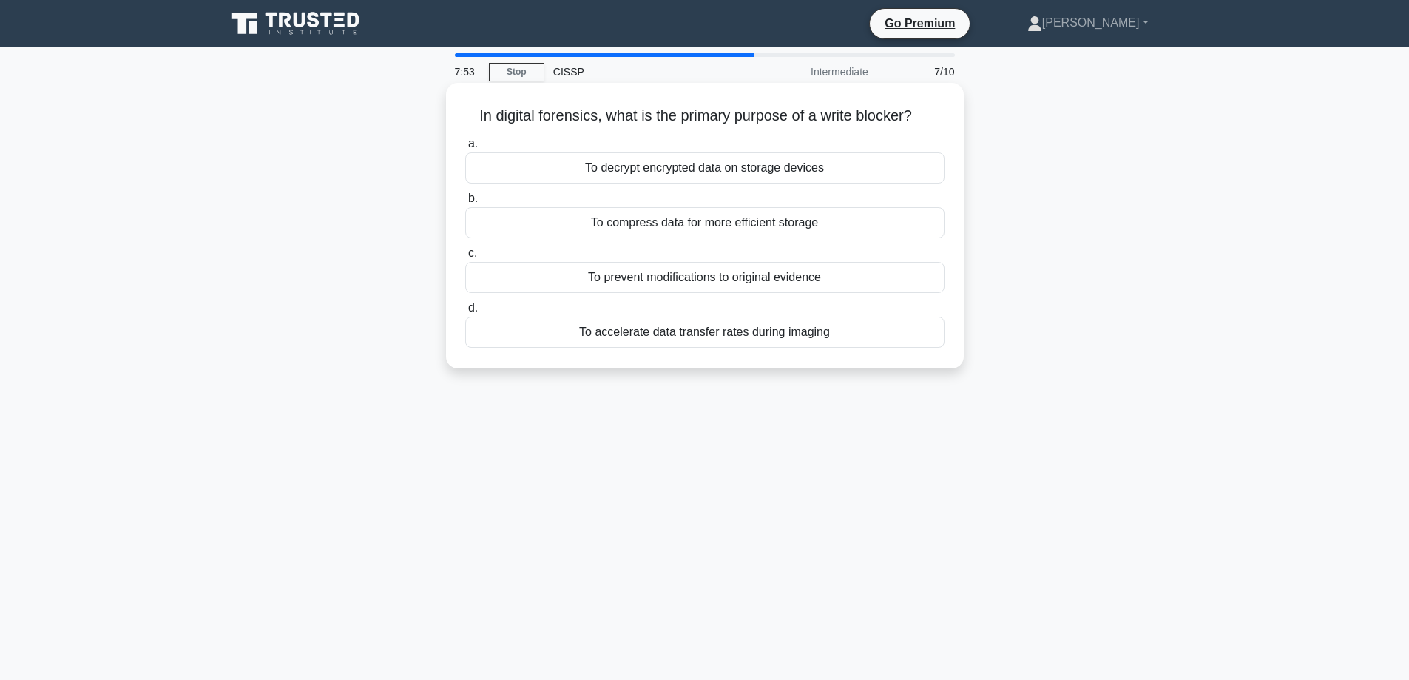
click at [619, 288] on div "To prevent modifications to original evidence" at bounding box center [704, 277] width 479 height 31
click at [465, 258] on input "c. To prevent modifications to original evidence" at bounding box center [465, 254] width 0 height 10
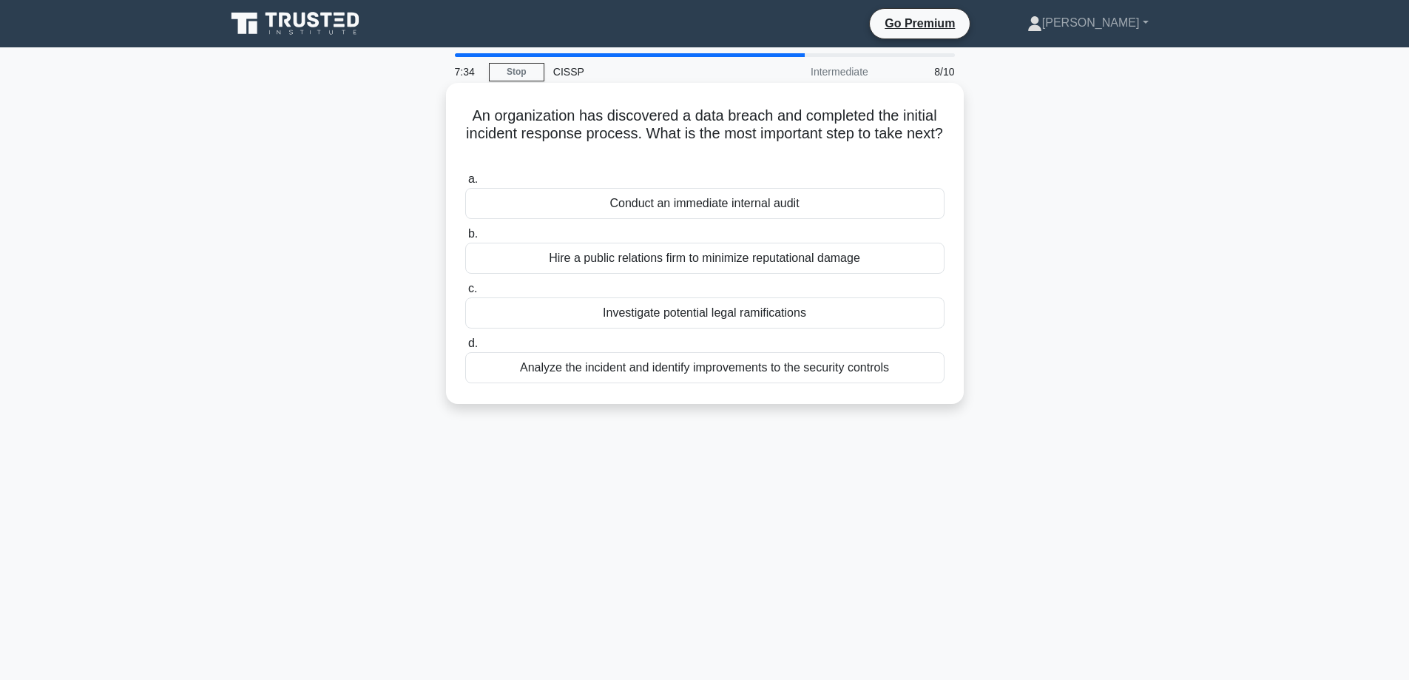
click at [586, 374] on div "Analyze the incident and identify improvements to the security controls" at bounding box center [704, 367] width 479 height 31
click at [465, 348] on input "d. Analyze the incident and identify improvements to the security controls" at bounding box center [465, 344] width 0 height 10
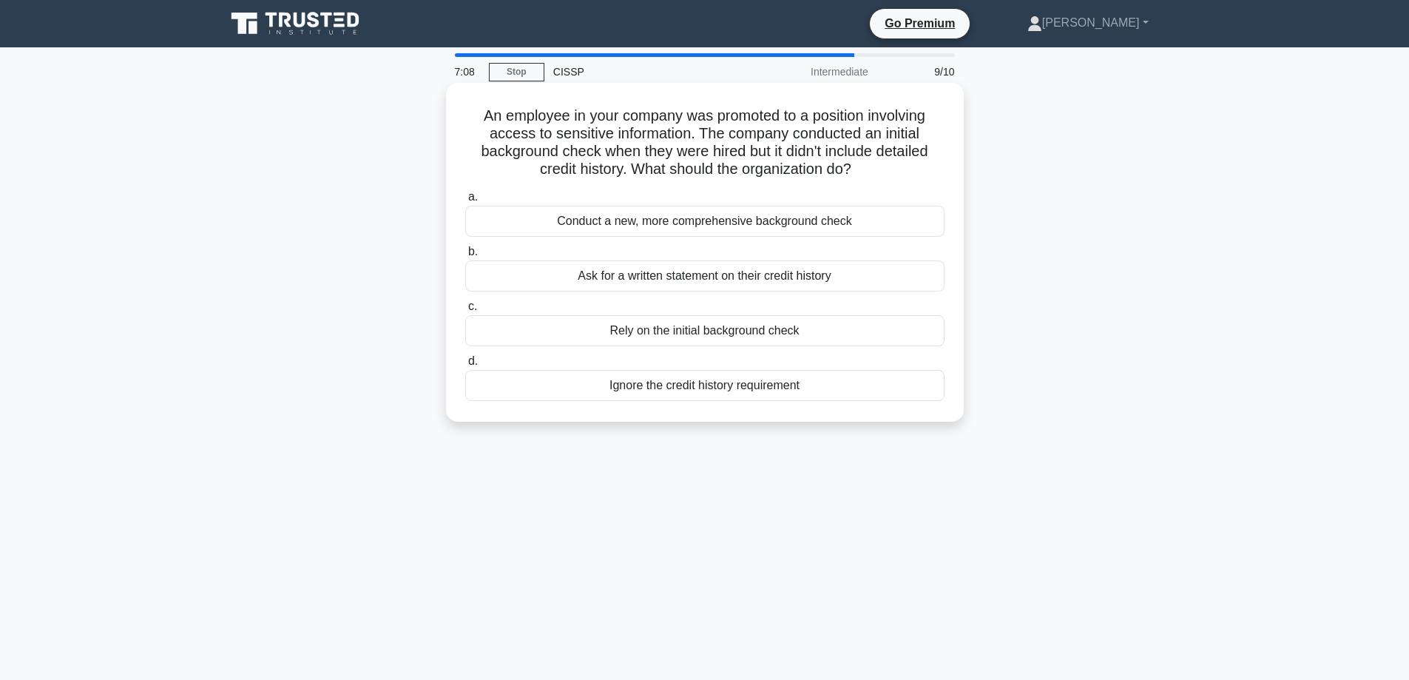
click at [654, 219] on div "Conduct a new, more comprehensive background check" at bounding box center [704, 221] width 479 height 31
click at [465, 202] on input "a. Conduct a new, more comprehensive background check" at bounding box center [465, 197] width 0 height 10
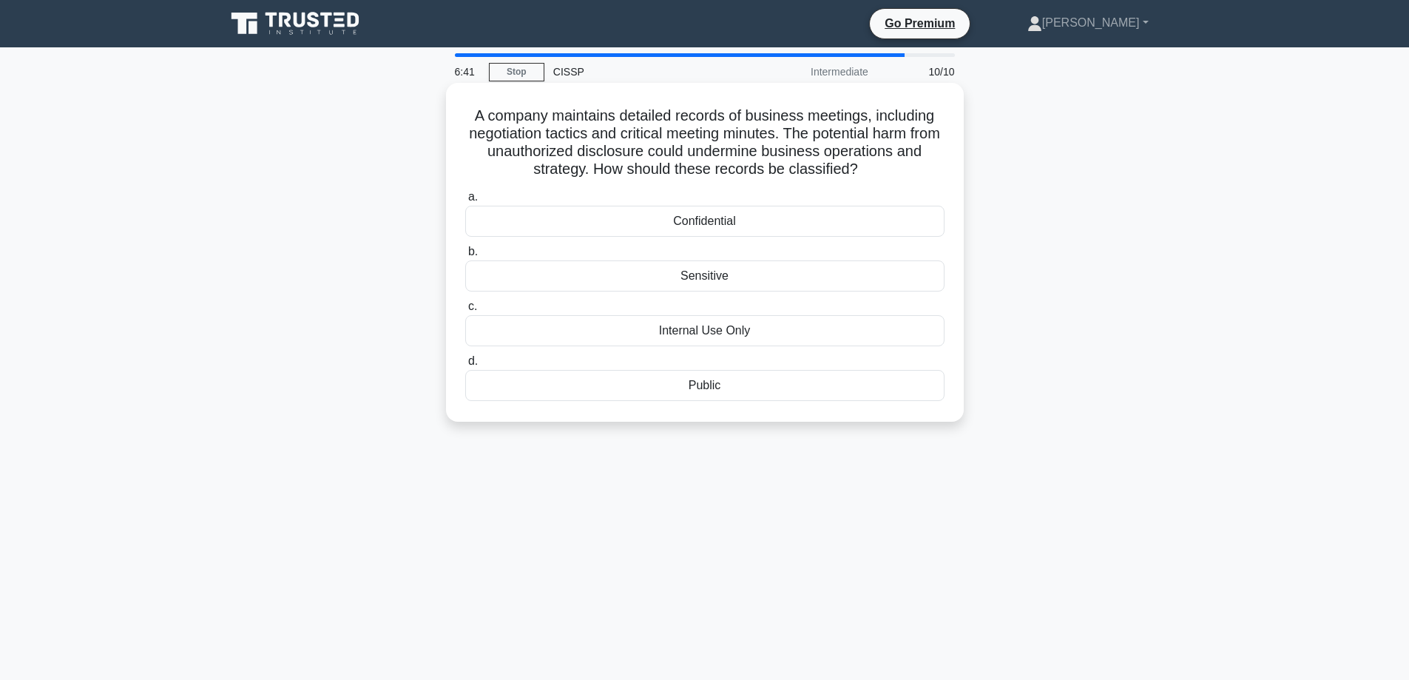
click at [680, 224] on div "Confidential" at bounding box center [704, 221] width 479 height 31
click at [465, 202] on input "a. Confidential" at bounding box center [465, 197] width 0 height 10
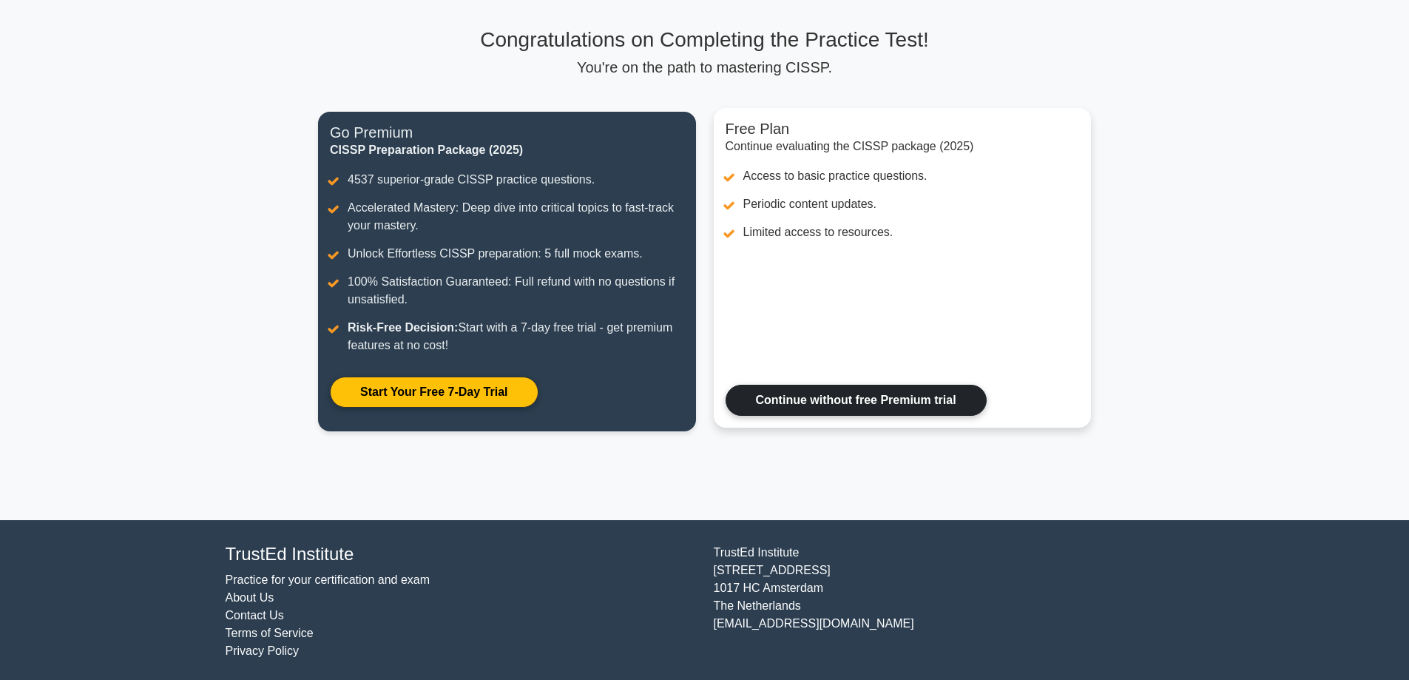
scroll to position [95, 0]
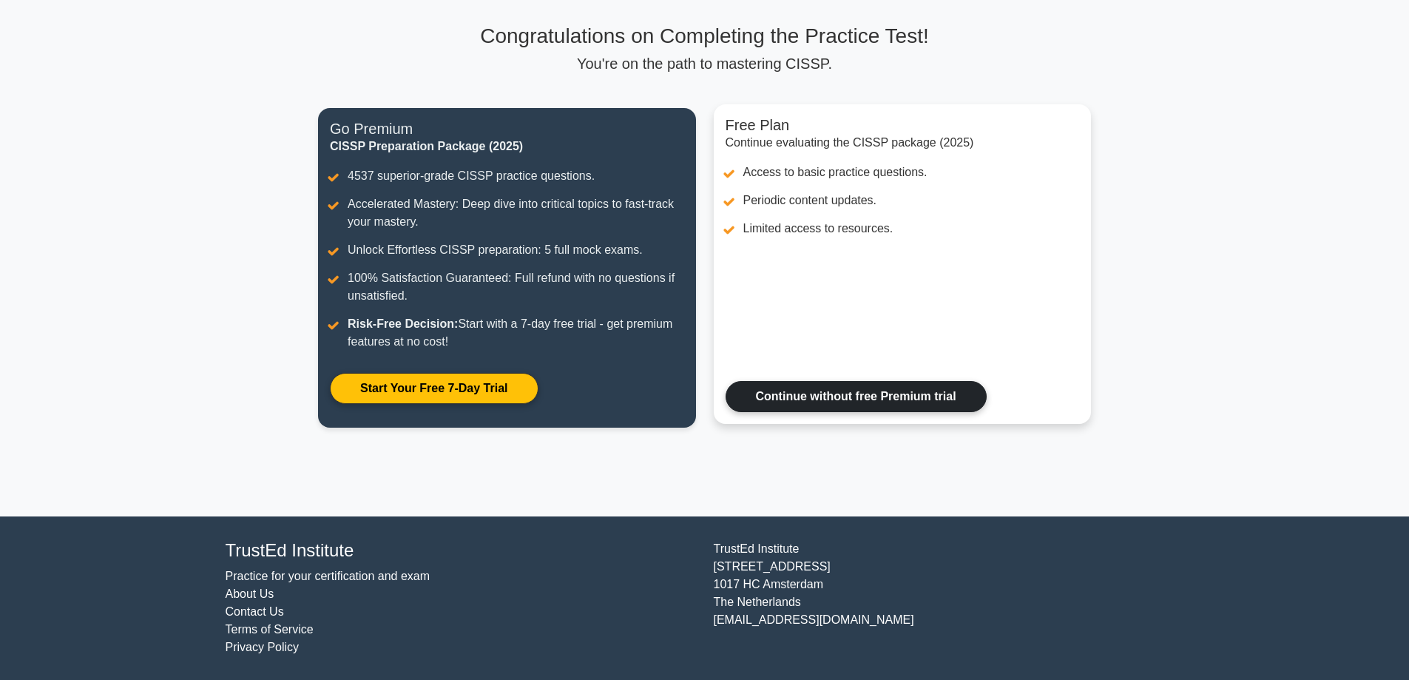
click at [793, 394] on link "Continue without free Premium trial" at bounding box center [856, 396] width 261 height 31
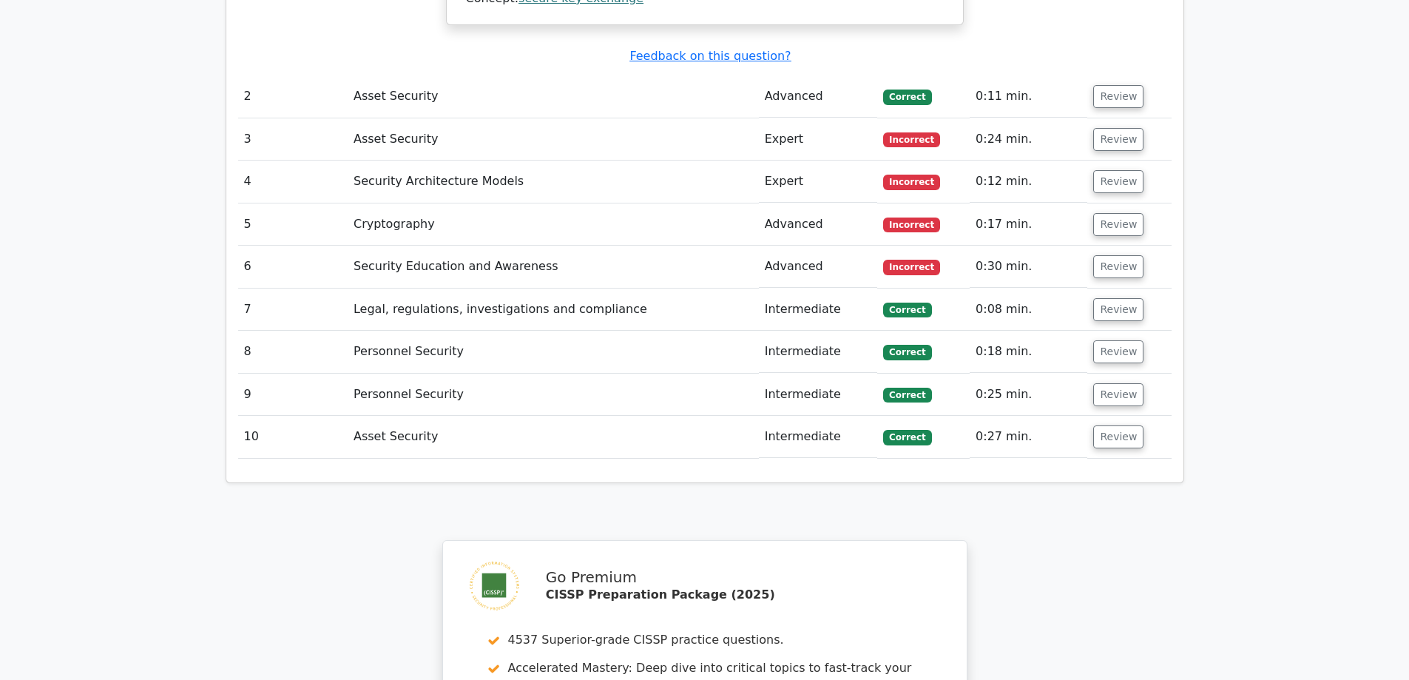
scroll to position [1924, 0]
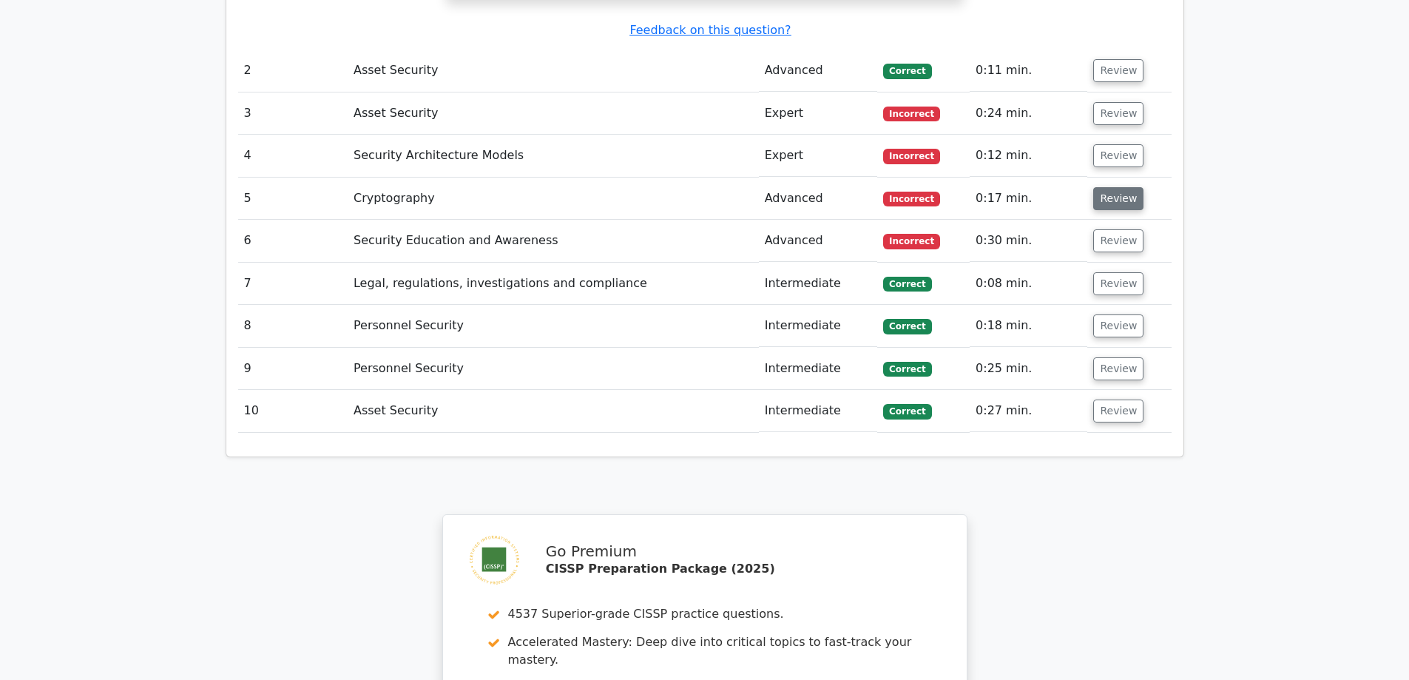
click at [1125, 187] on button "Review" at bounding box center [1118, 198] width 50 height 23
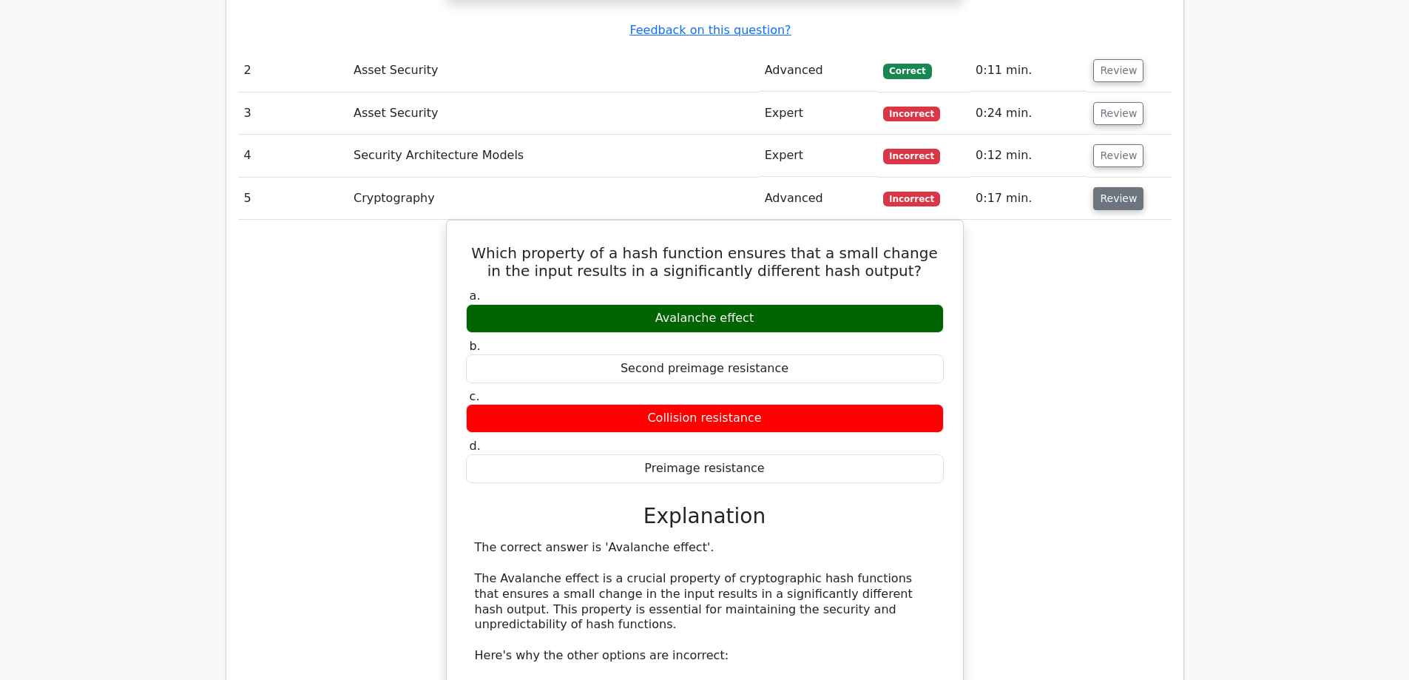
click at [1125, 187] on button "Review" at bounding box center [1118, 198] width 50 height 23
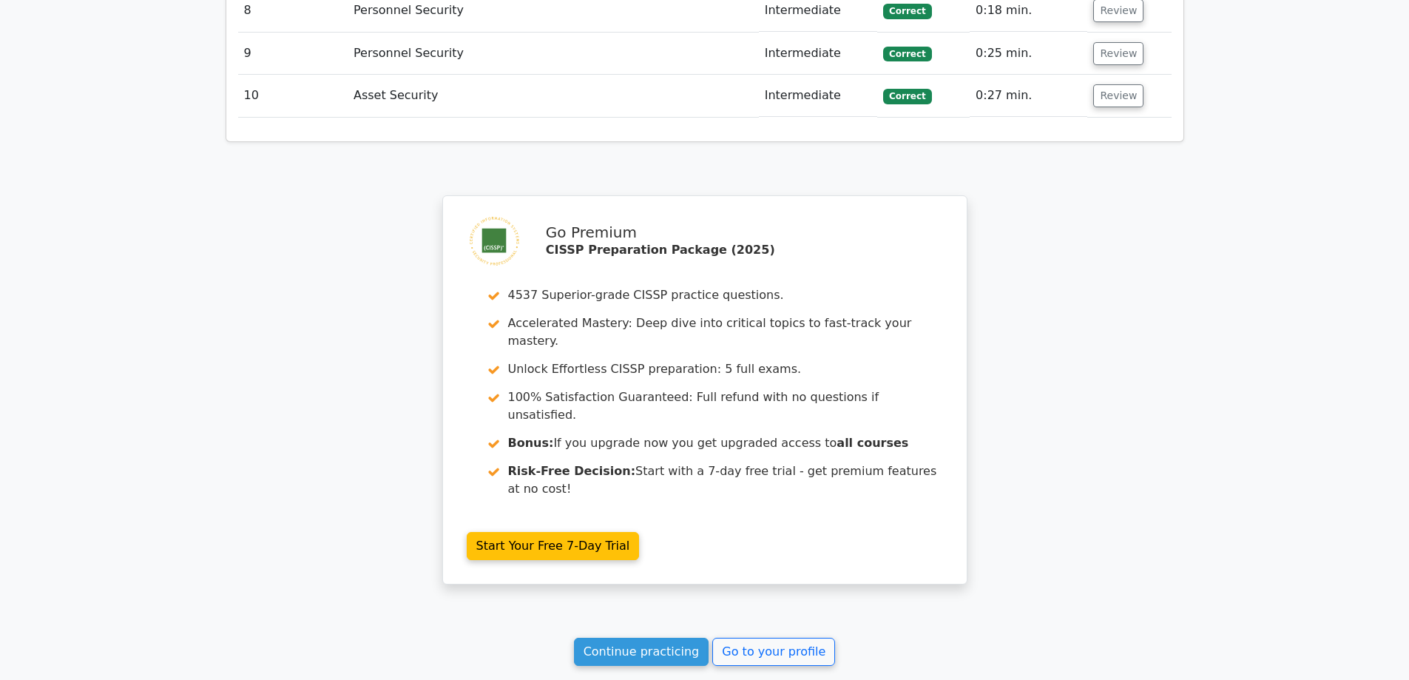
scroll to position [2313, 0]
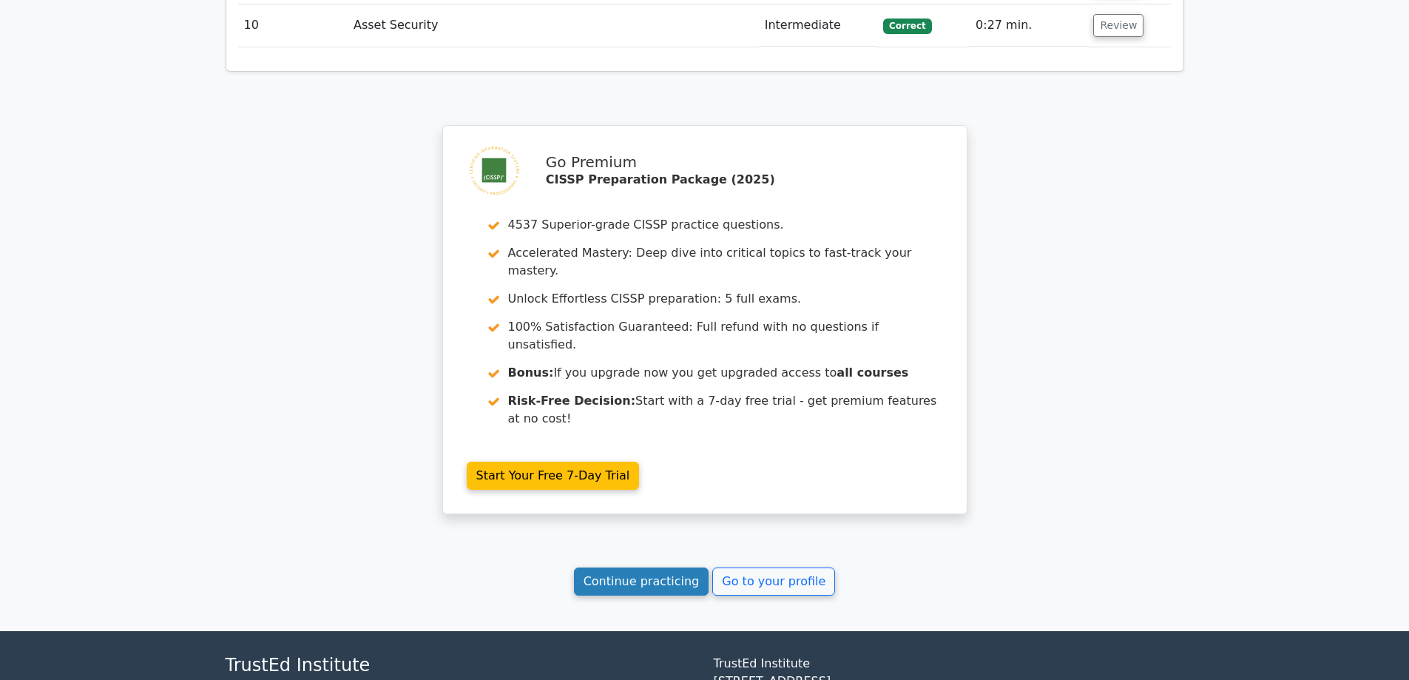
click at [657, 567] on link "Continue practicing" at bounding box center [641, 581] width 135 height 28
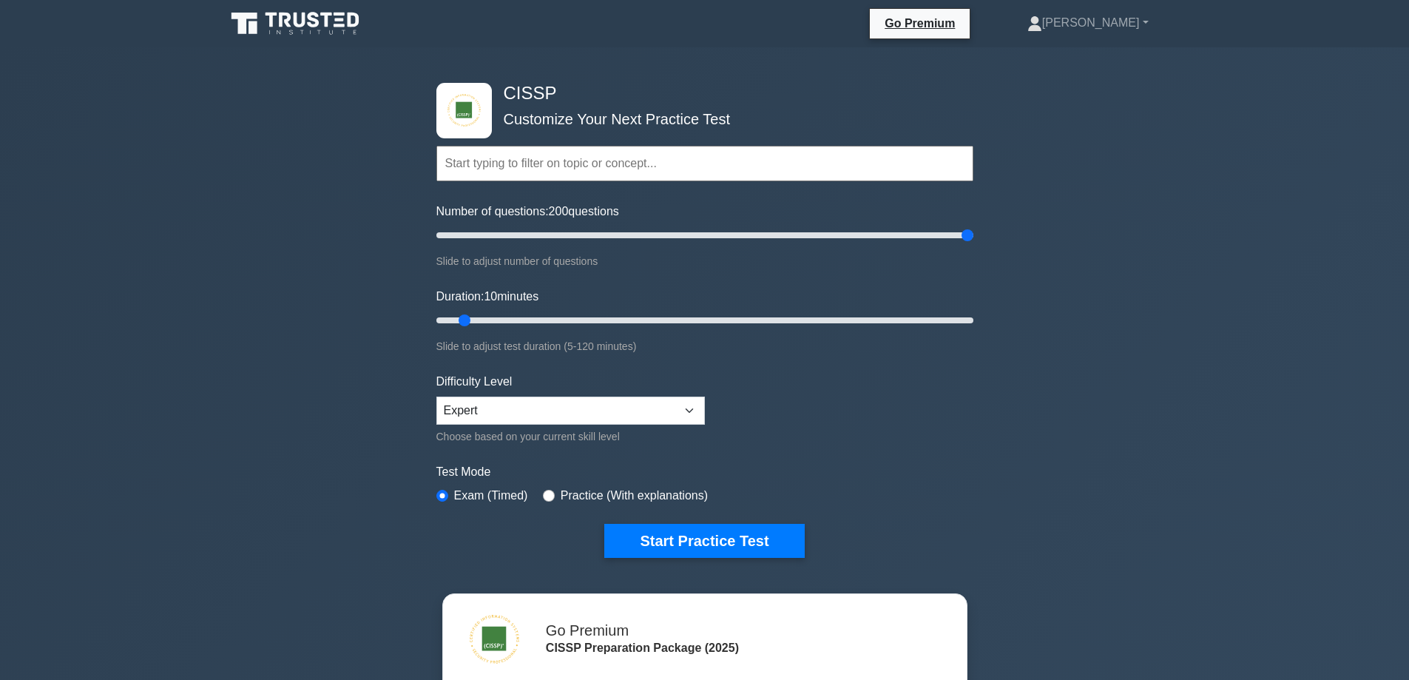
drag, startPoint x: 462, startPoint y: 232, endPoint x: 1212, endPoint y: 186, distance: 751.6
type input "200"
click at [974, 226] on input "Number of questions: 200 questions" at bounding box center [705, 235] width 537 height 18
drag, startPoint x: 464, startPoint y: 320, endPoint x: 451, endPoint y: 326, distance: 14.6
type input "5"
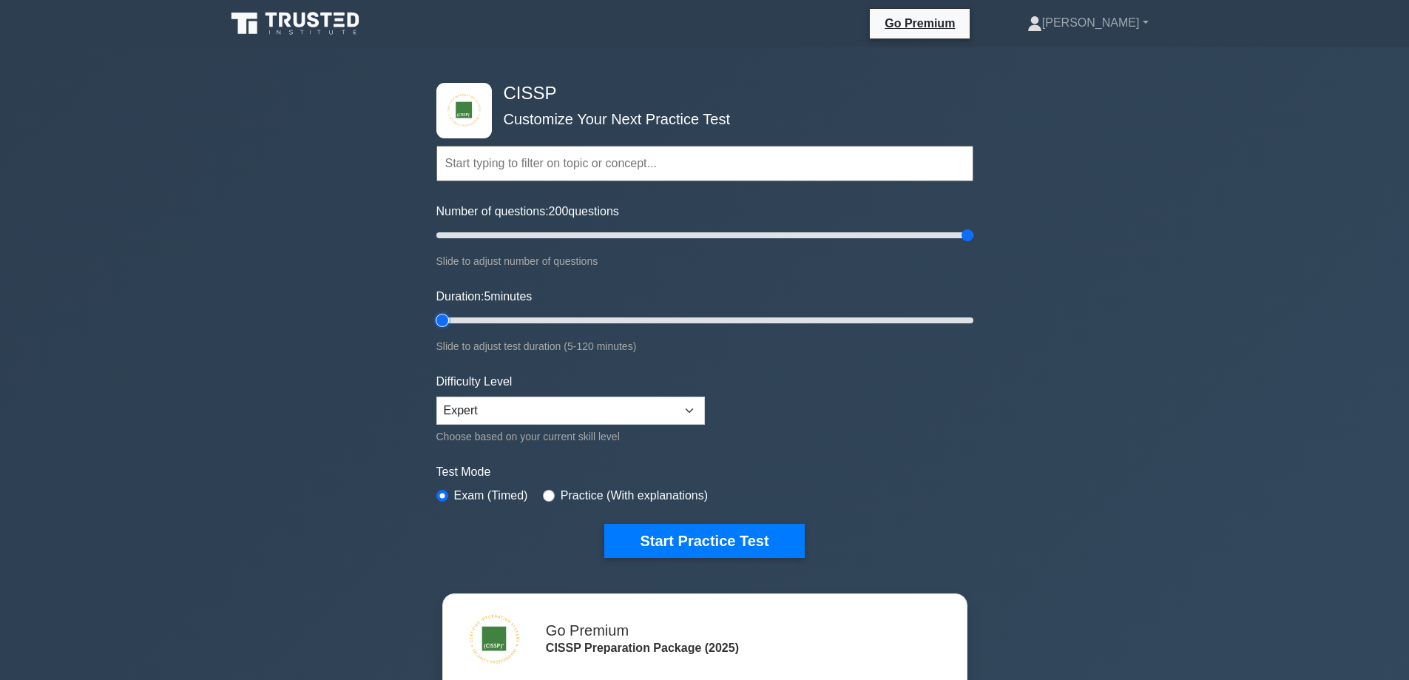
click at [451, 326] on input "Duration: 5 minutes" at bounding box center [705, 320] width 537 height 18
click at [731, 541] on button "Start Practice Test" at bounding box center [704, 541] width 200 height 34
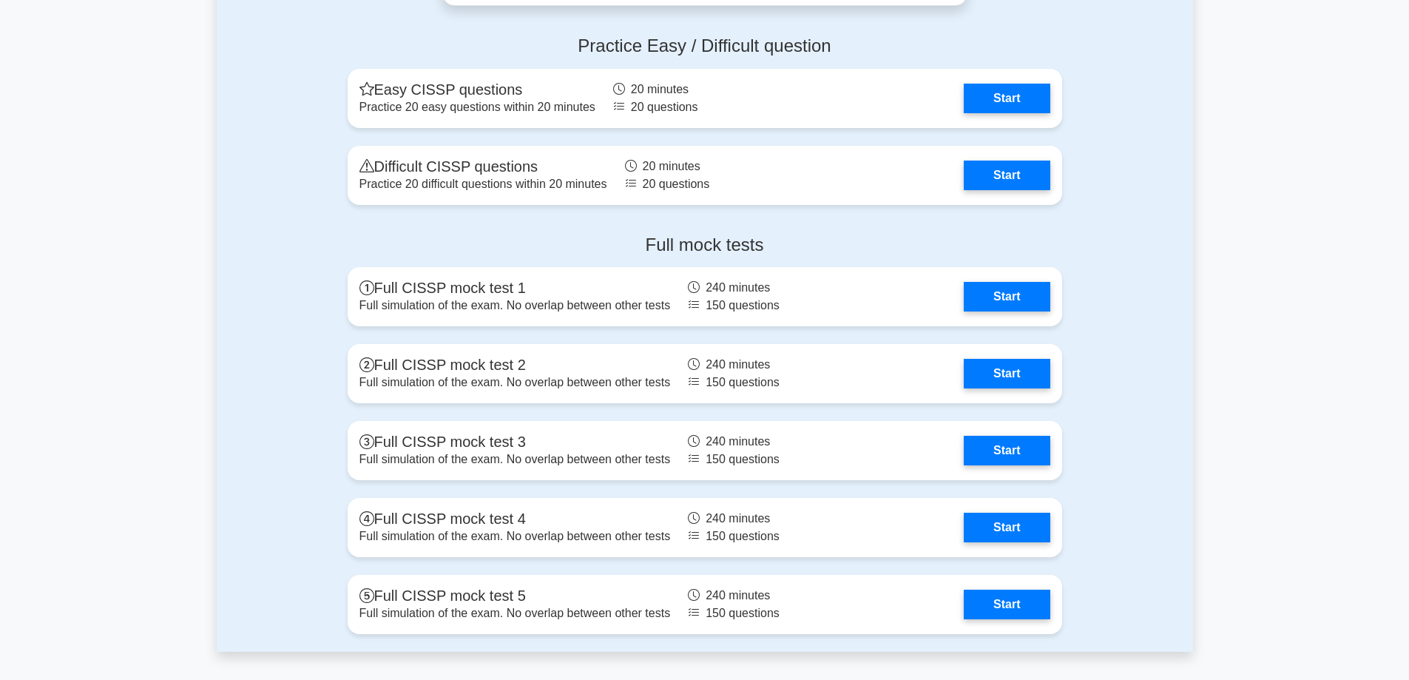
scroll to position [3995, 0]
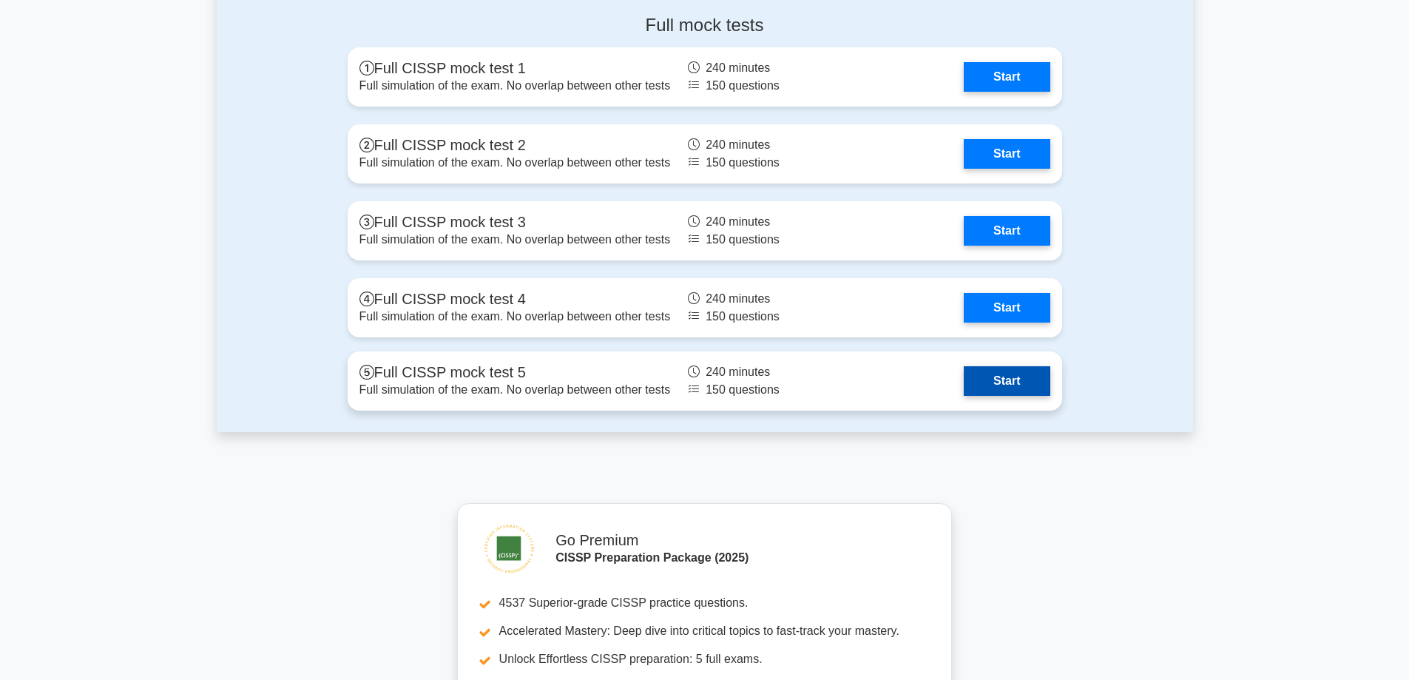
click at [964, 381] on link "Start" at bounding box center [1007, 381] width 86 height 30
